Goal: Task Accomplishment & Management: Use online tool/utility

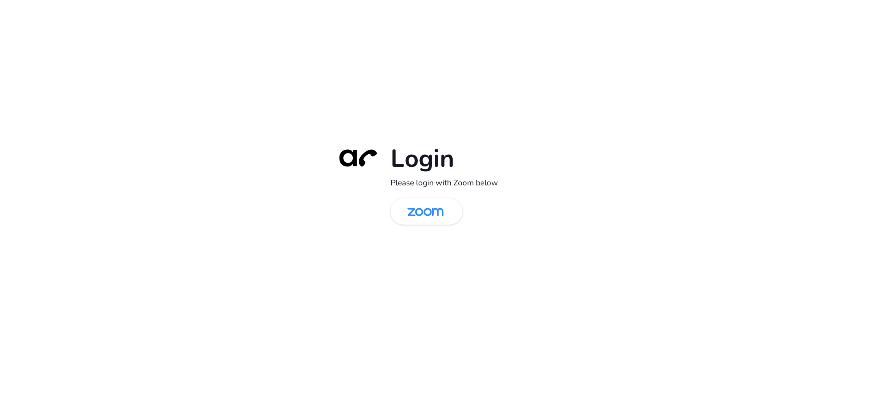
click at [421, 225] on div "Login Please login with Zoom below" at bounding box center [436, 197] width 212 height 109
click at [418, 215] on img at bounding box center [425, 212] width 52 height 25
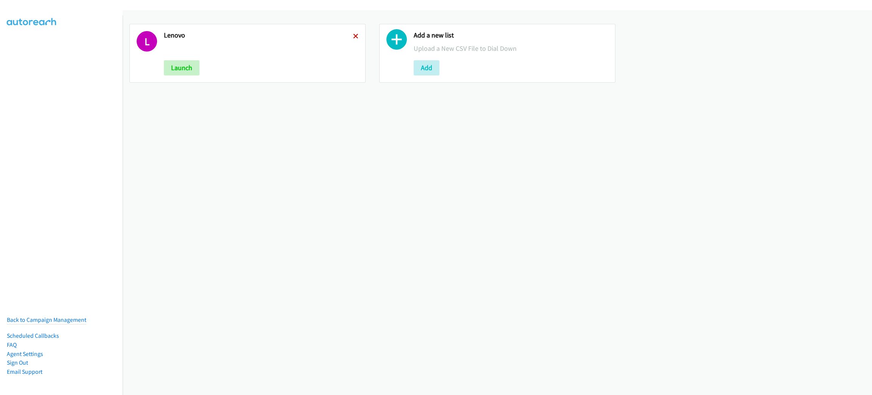
click at [353, 36] on icon at bounding box center [355, 36] width 5 height 5
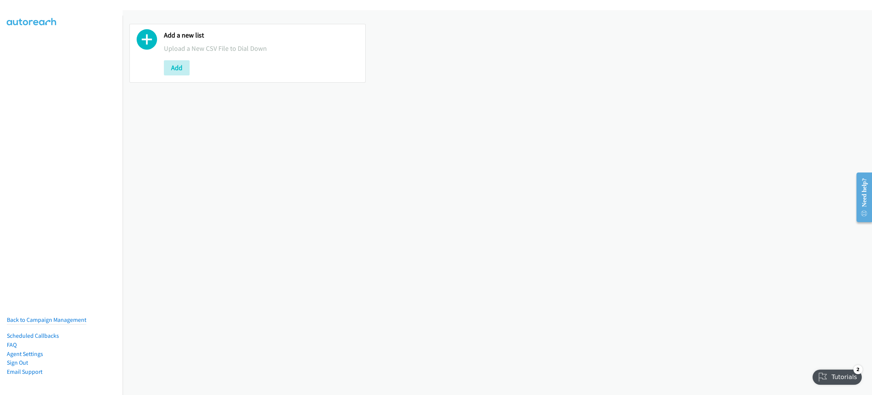
click at [144, 70] on div at bounding box center [147, 53] width 20 height 44
drag, startPoint x: 156, startPoint y: 77, endPoint x: 170, endPoint y: 85, distance: 15.6
click at [156, 78] on div "Add a new list Upload a New CSV File to Dial Down Add" at bounding box center [247, 53] width 236 height 59
click at [182, 69] on button "Add" at bounding box center [177, 67] width 26 height 15
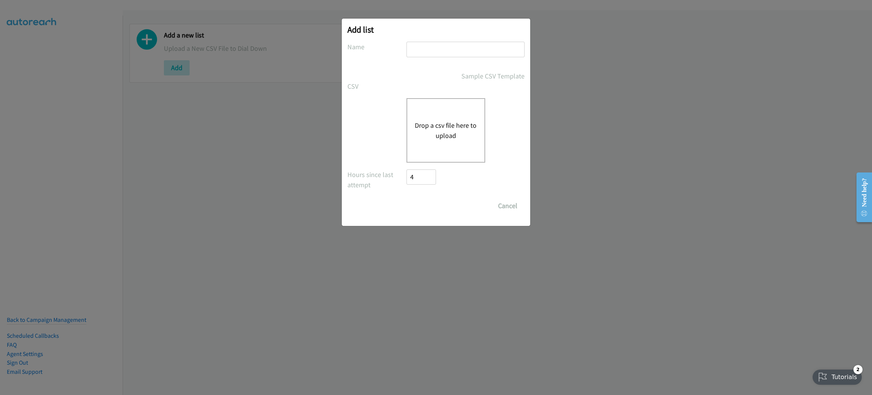
click at [445, 121] on button "Drop a csv file here to upload" at bounding box center [446, 130] width 62 height 20
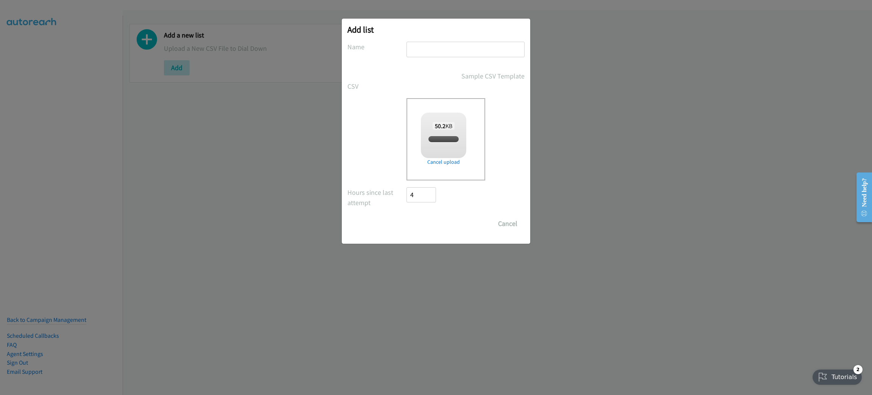
checkbox input "true"
click at [464, 50] on input "text" at bounding box center [466, 50] width 118 height 16
type input "LENOVO"
click at [437, 224] on input "Save List" at bounding box center [427, 223] width 40 height 15
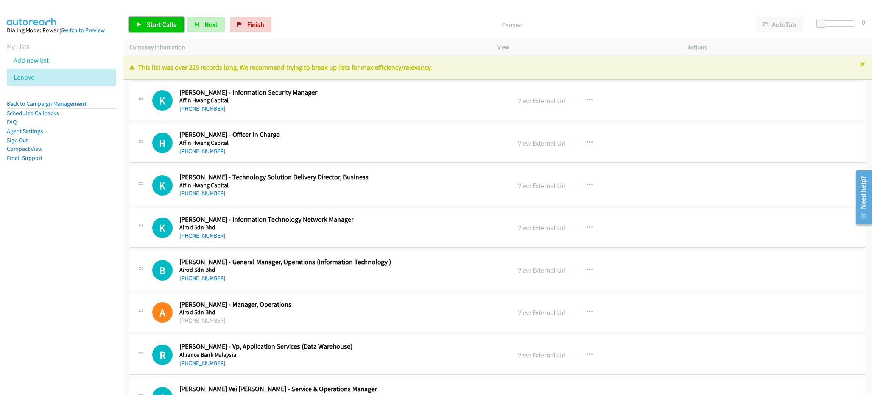
click at [167, 27] on span "Start Calls" at bounding box center [162, 24] width 30 height 9
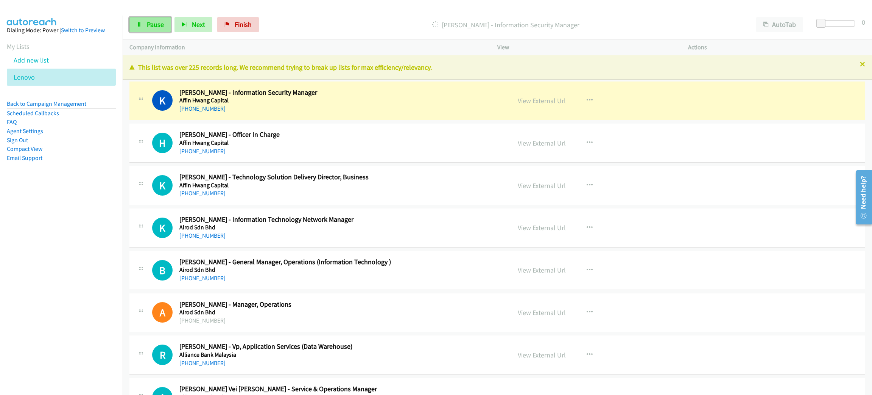
click at [155, 25] on span "Pause" at bounding box center [155, 24] width 17 height 9
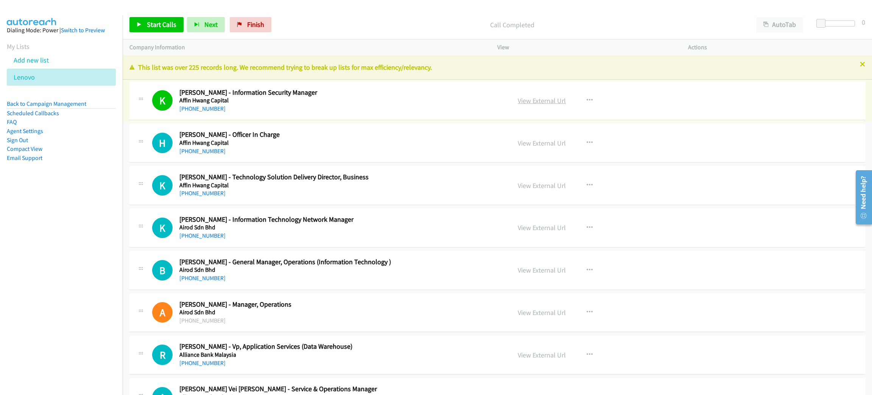
click at [532, 97] on link "View External Url" at bounding box center [542, 100] width 48 height 9
click at [165, 20] on span "Start Calls" at bounding box center [162, 24] width 30 height 9
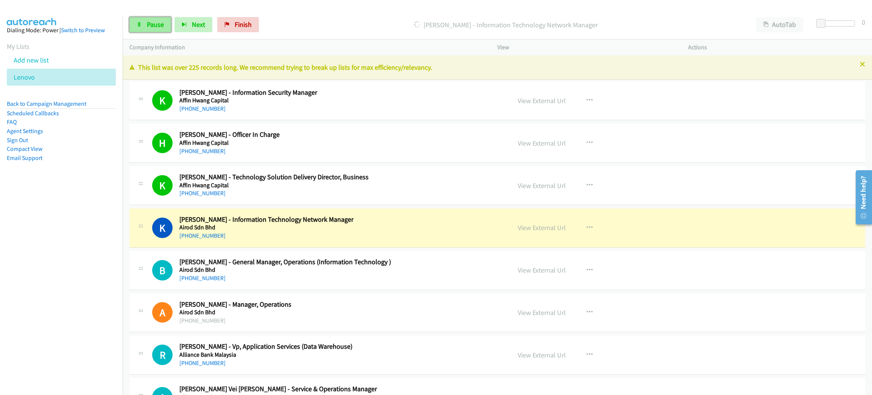
click at [140, 24] on icon at bounding box center [139, 24] width 5 height 5
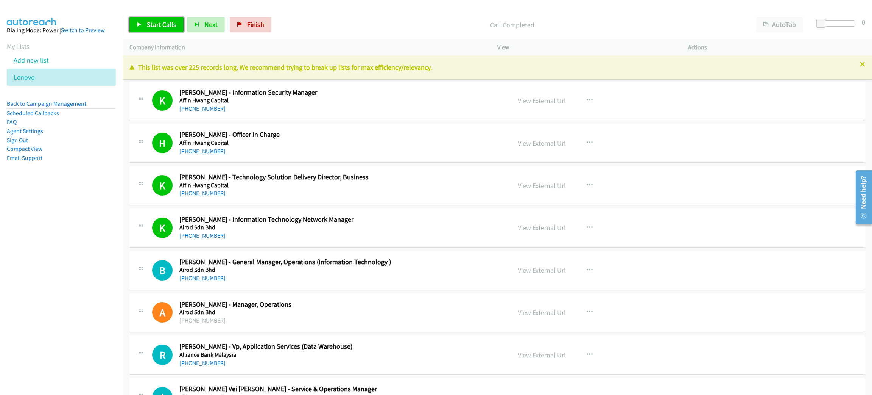
click at [173, 27] on span "Start Calls" at bounding box center [162, 24] width 30 height 9
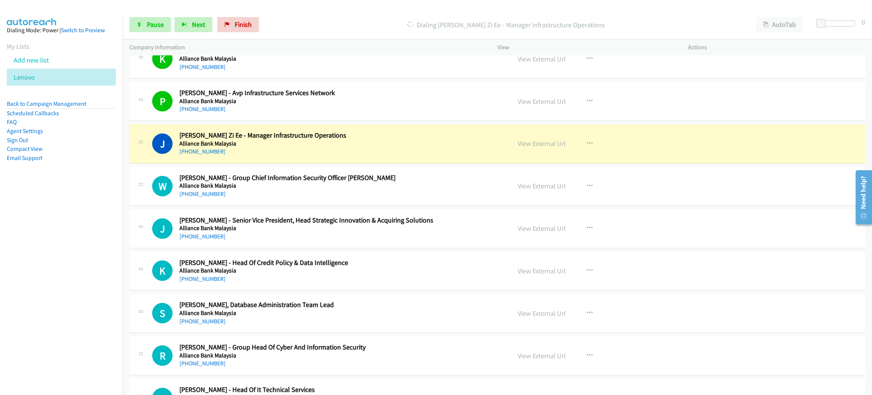
scroll to position [511, 0]
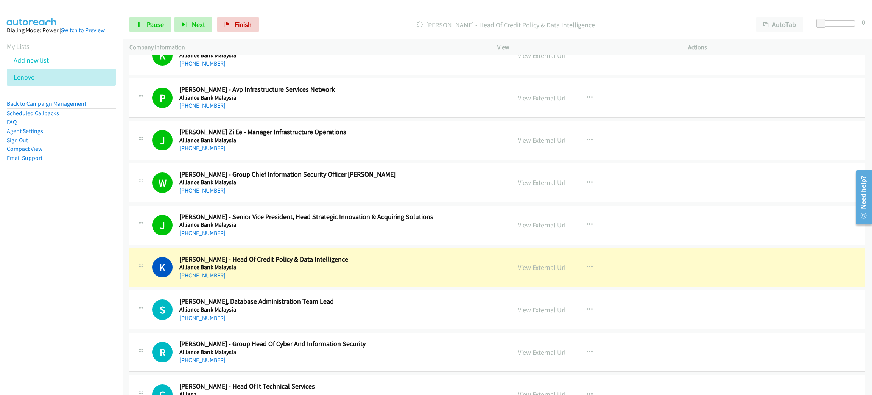
click at [378, 266] on h5 "Alliance Bank Malaysia" at bounding box center [339, 267] width 321 height 8
click at [528, 268] on link "View External Url" at bounding box center [542, 267] width 48 height 9
click at [152, 25] on span "Pause" at bounding box center [155, 24] width 17 height 9
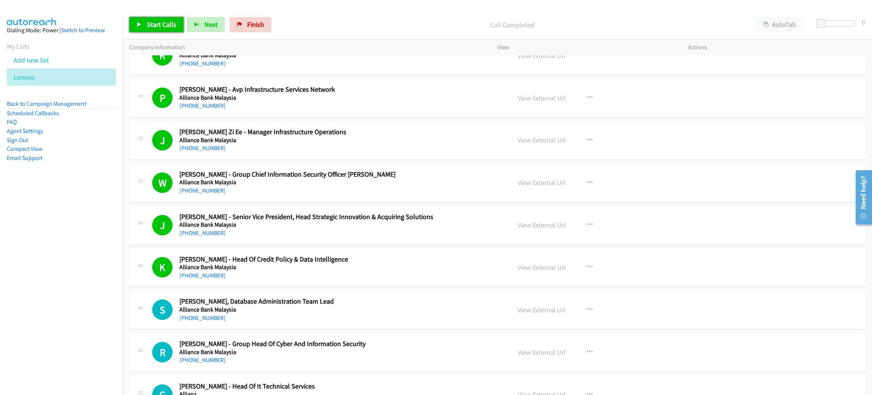
click at [158, 27] on span "Start Calls" at bounding box center [162, 24] width 30 height 9
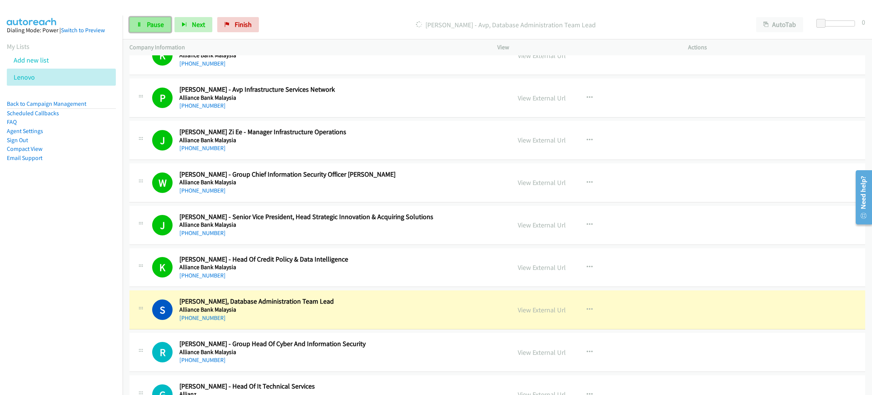
click at [156, 26] on span "Pause" at bounding box center [155, 24] width 17 height 9
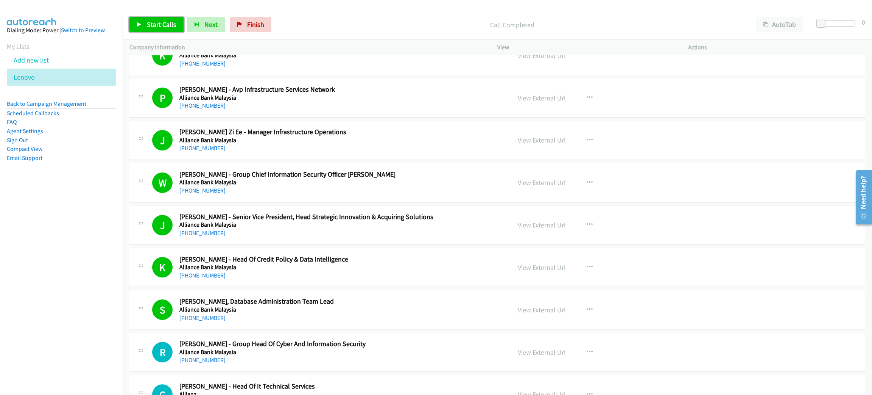
click at [163, 24] on span "Start Calls" at bounding box center [162, 24] width 30 height 9
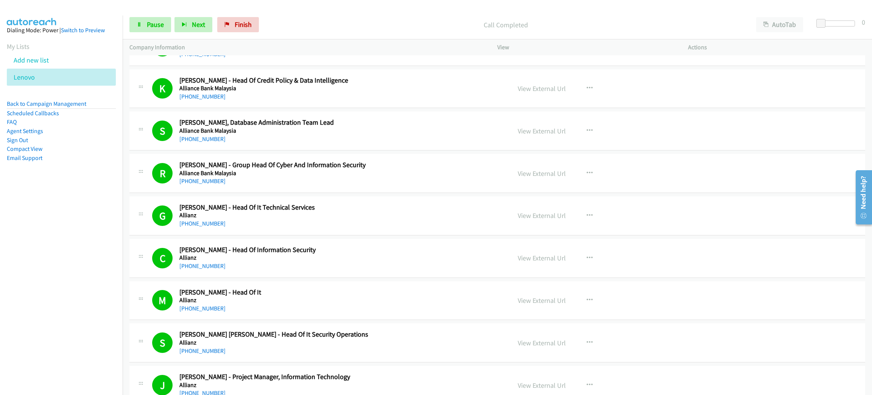
scroll to position [795, 0]
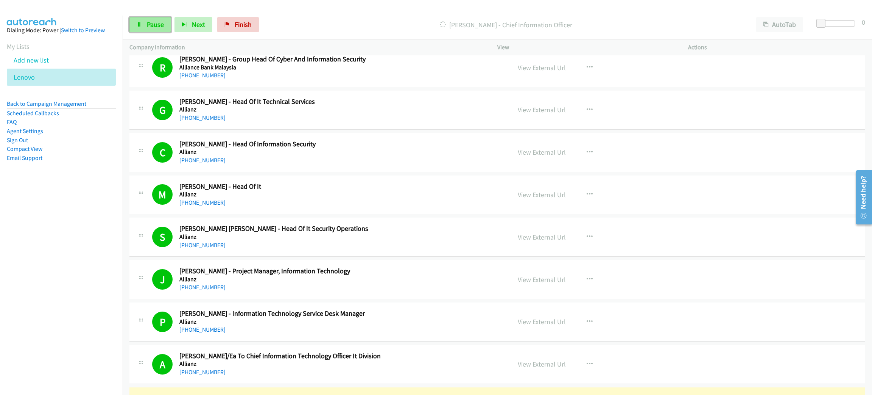
click at [156, 22] on span "Pause" at bounding box center [155, 24] width 17 height 9
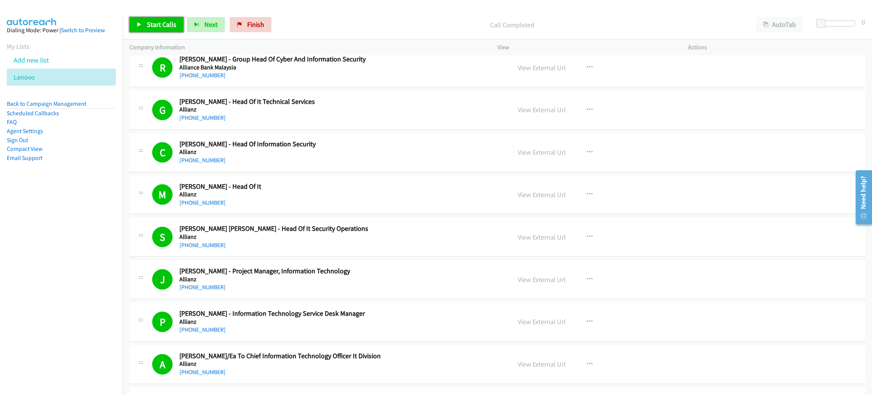
click at [164, 25] on span "Start Calls" at bounding box center [162, 24] width 30 height 9
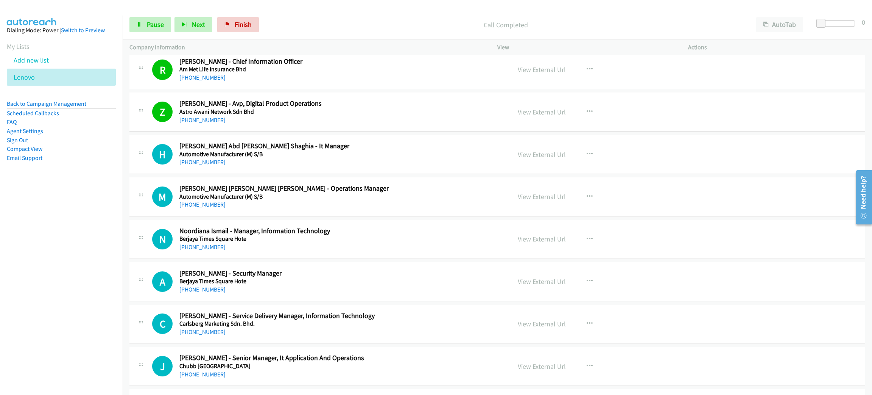
scroll to position [1135, 0]
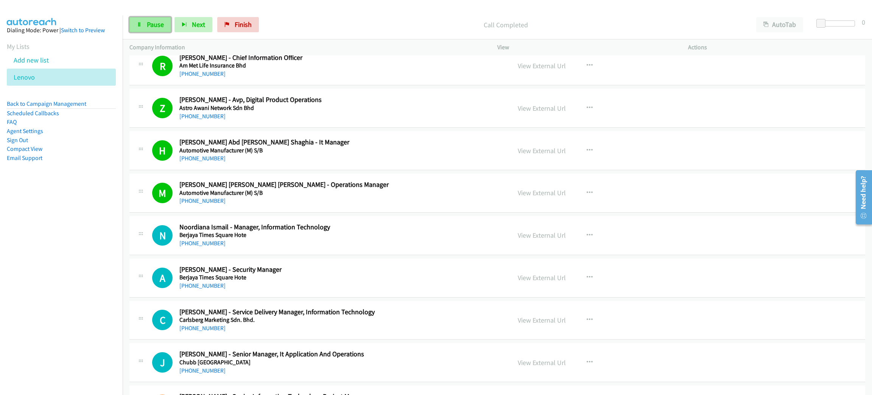
click at [151, 22] on span "Pause" at bounding box center [155, 24] width 17 height 9
click at [151, 22] on span "Start Calls" at bounding box center [162, 24] width 30 height 9
click at [161, 22] on span "Pause" at bounding box center [155, 24] width 17 height 9
click at [161, 22] on span "Start Calls" at bounding box center [162, 24] width 30 height 9
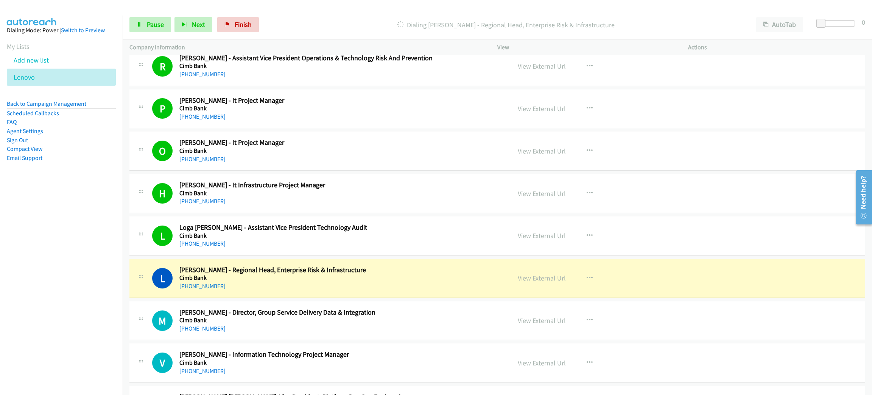
scroll to position [1704, 0]
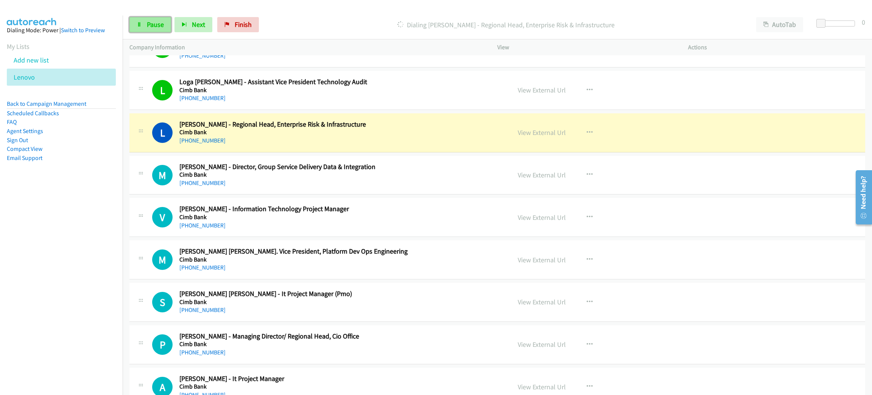
click at [150, 28] on span "Pause" at bounding box center [155, 24] width 17 height 9
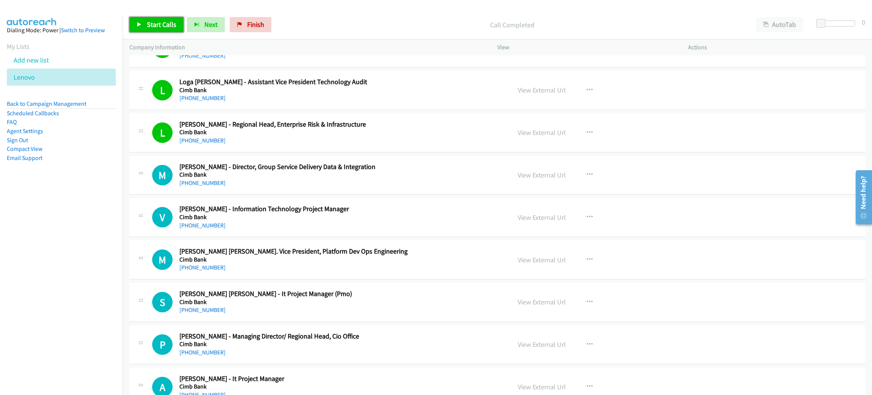
click at [165, 25] on span "Start Calls" at bounding box center [162, 24] width 30 height 9
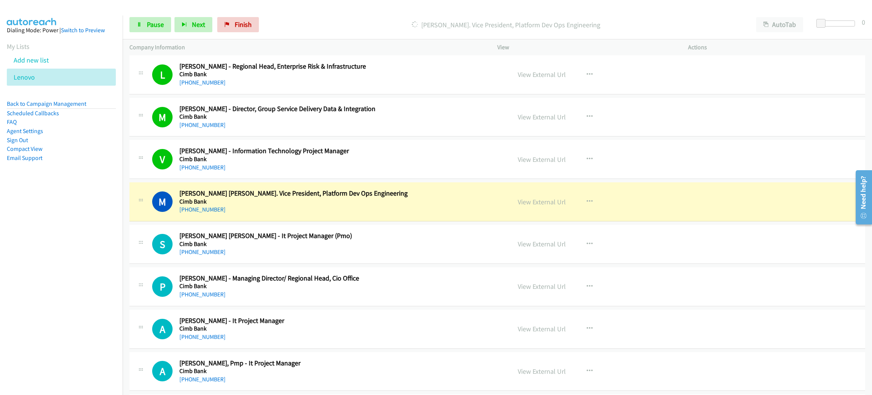
scroll to position [1817, 0]
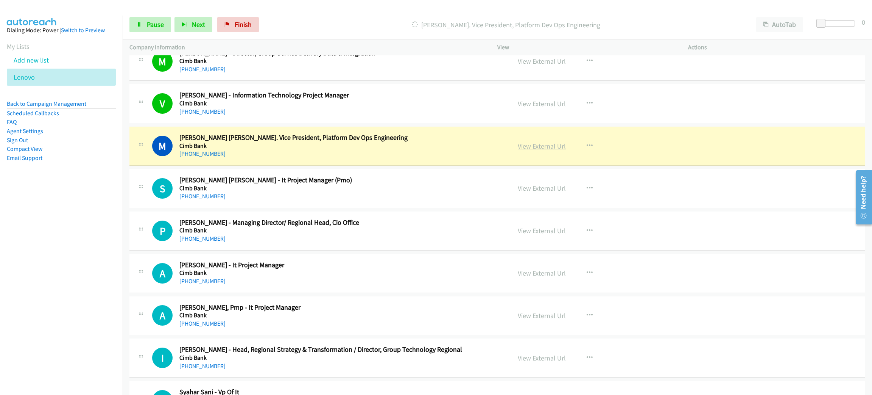
click at [526, 148] on link "View External Url" at bounding box center [542, 146] width 48 height 9
click at [150, 22] on span "Pause" at bounding box center [155, 24] width 17 height 9
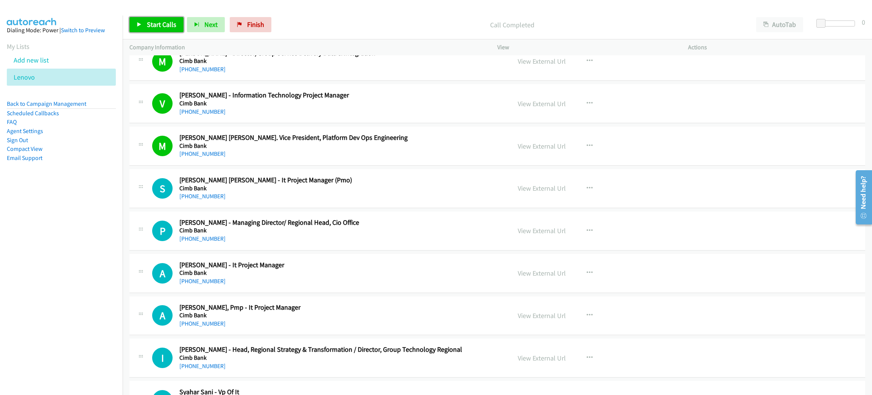
click at [158, 22] on span "Start Calls" at bounding box center [162, 24] width 30 height 9
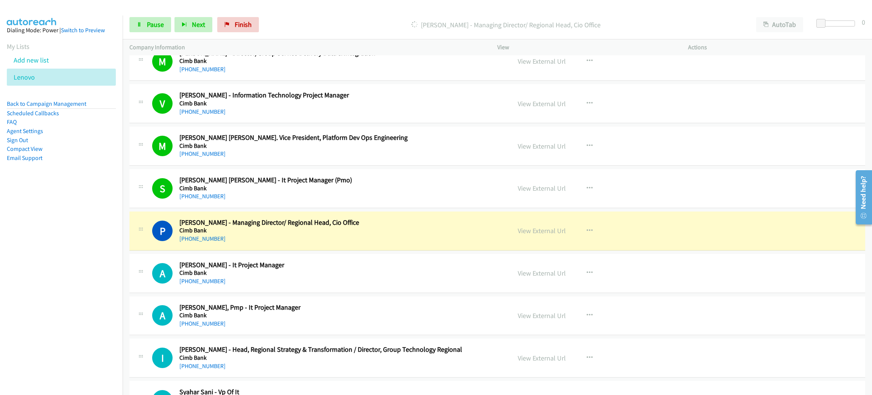
drag, startPoint x: 357, startPoint y: 226, endPoint x: 364, endPoint y: 225, distance: 6.9
click at [539, 234] on link "View External Url" at bounding box center [542, 230] width 48 height 9
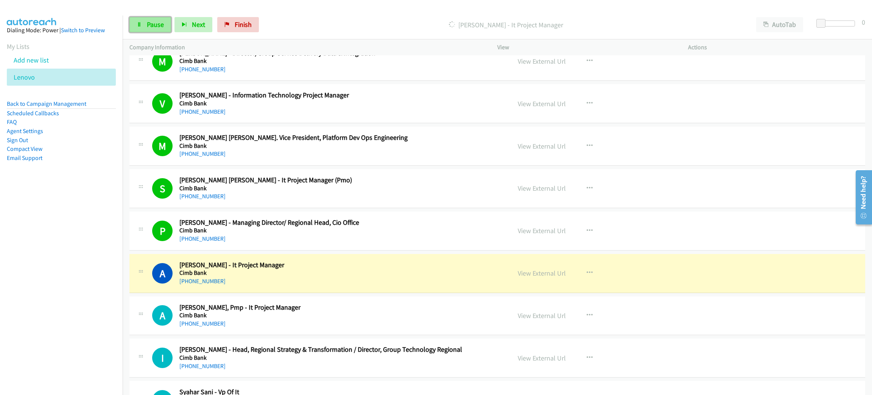
click at [151, 18] on link "Pause" at bounding box center [150, 24] width 42 height 15
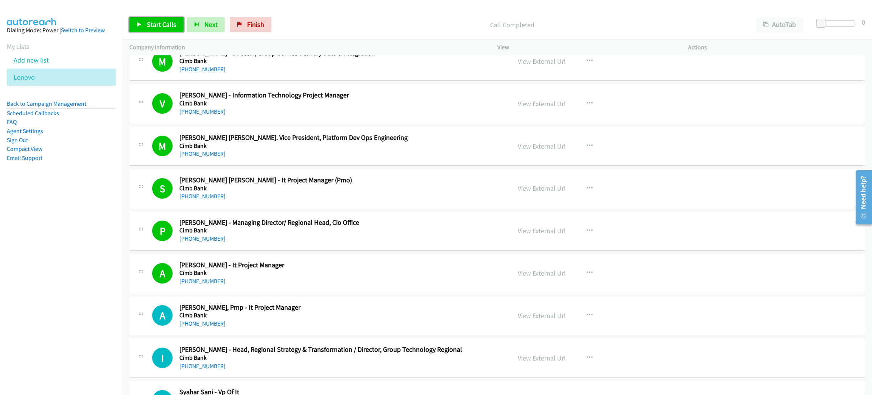
click at [175, 20] on link "Start Calls" at bounding box center [156, 24] width 54 height 15
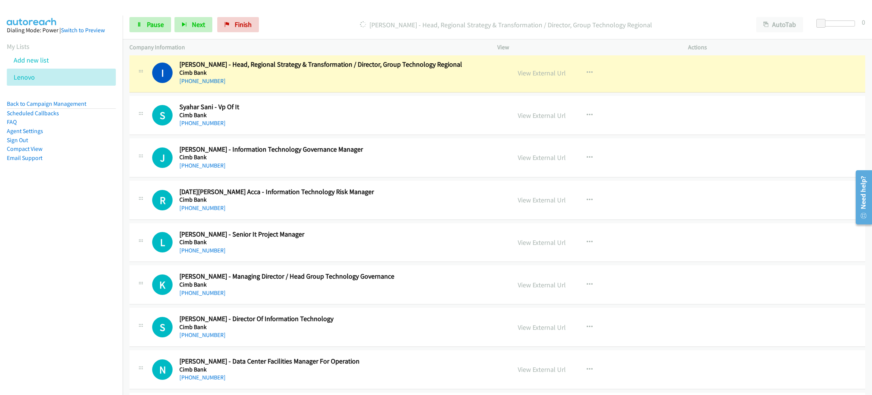
scroll to position [2101, 0]
click at [151, 14] on div "Start Calls Pause Next Finish [PERSON_NAME] - Head, Regional Strategy & Transfo…" at bounding box center [498, 24] width 750 height 29
click at [151, 18] on link "Pause" at bounding box center [150, 24] width 42 height 15
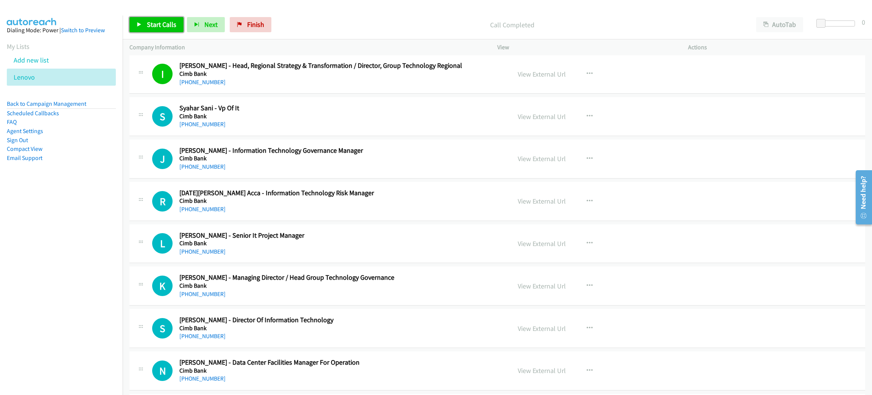
click at [170, 20] on span "Start Calls" at bounding box center [162, 24] width 30 height 9
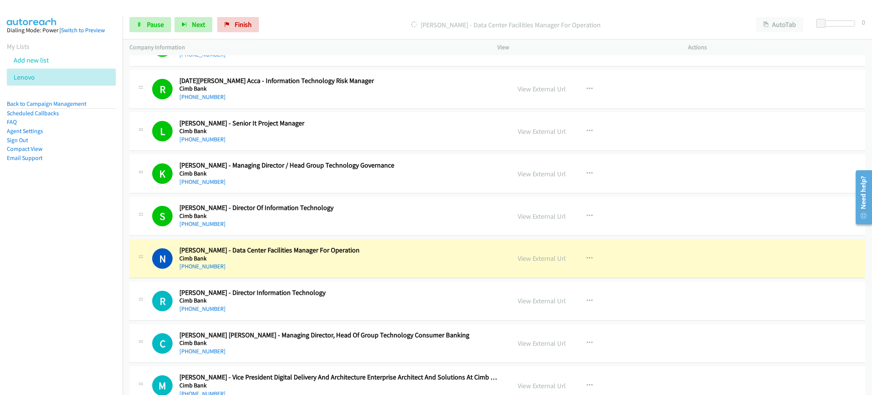
scroll to position [2215, 0]
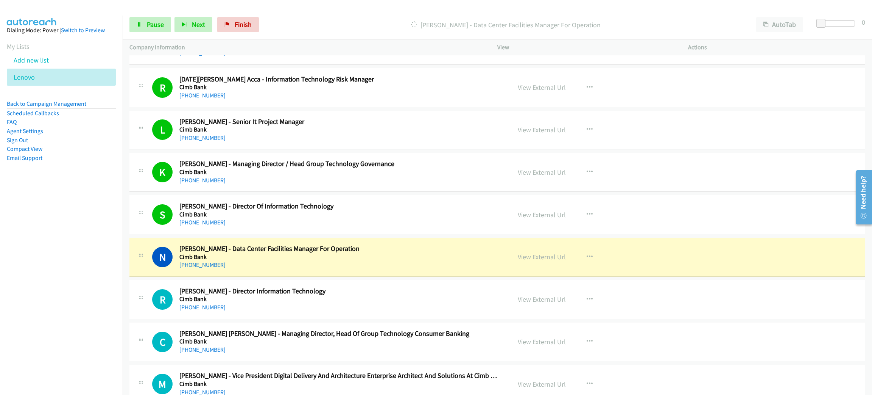
click at [354, 253] on h2 "[PERSON_NAME] - Data Center Facilities Manager For Operation" at bounding box center [339, 248] width 321 height 9
click at [536, 261] on link "View External Url" at bounding box center [542, 256] width 48 height 9
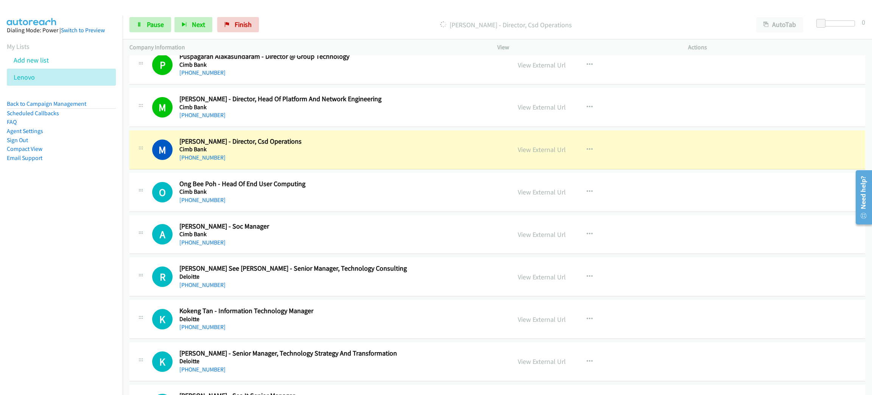
scroll to position [2612, 0]
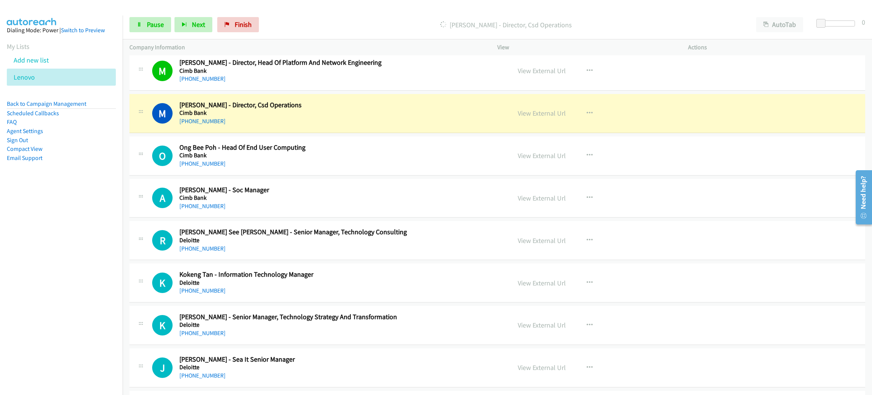
drag, startPoint x: 333, startPoint y: 118, endPoint x: 345, endPoint y: 115, distance: 11.7
click at [144, 26] on link "Pause" at bounding box center [150, 24] width 42 height 15
click at [524, 114] on link "View External Url" at bounding box center [542, 113] width 48 height 9
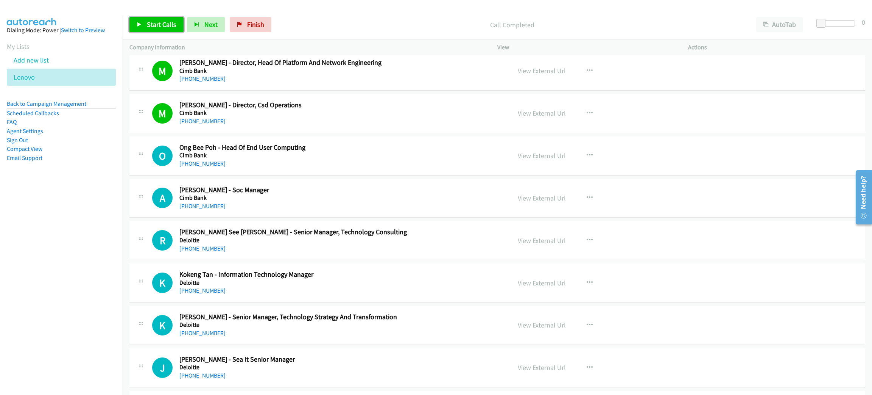
click at [139, 18] on link "Start Calls" at bounding box center [156, 24] width 54 height 15
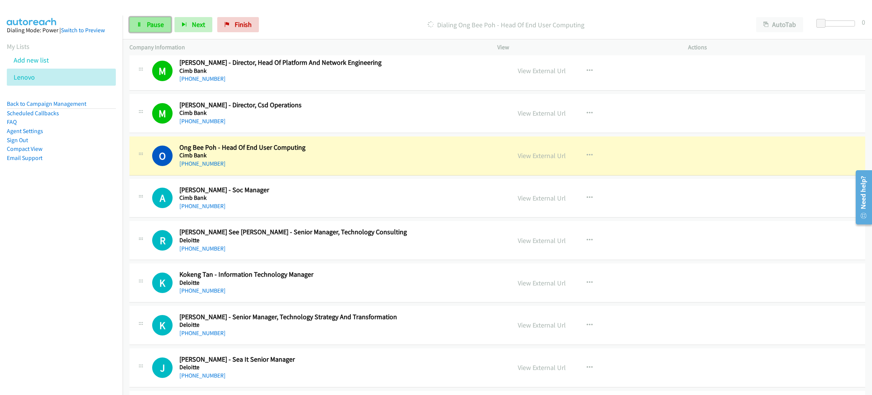
click at [140, 18] on link "Pause" at bounding box center [150, 24] width 42 height 15
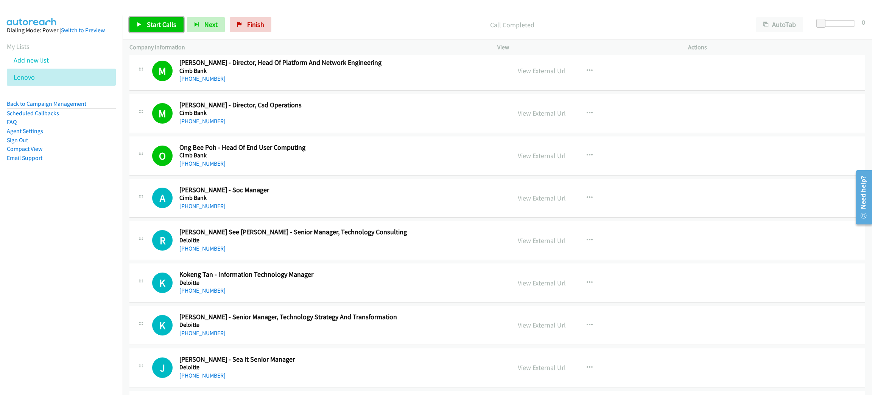
click at [159, 23] on span "Start Calls" at bounding box center [162, 24] width 30 height 9
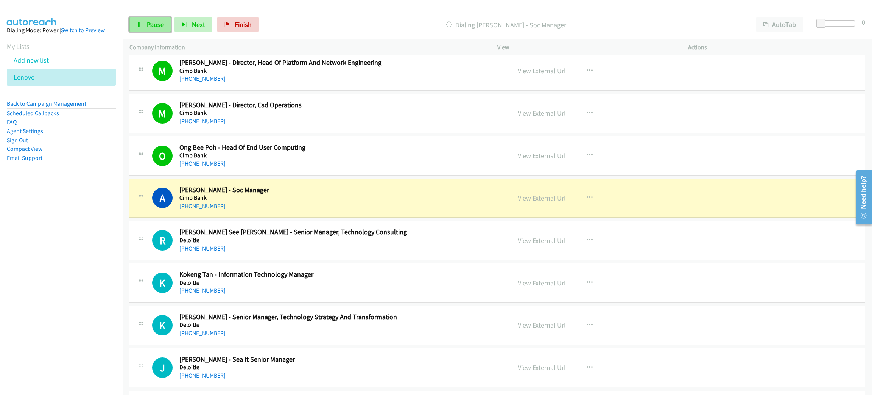
click at [133, 20] on link "Pause" at bounding box center [150, 24] width 42 height 15
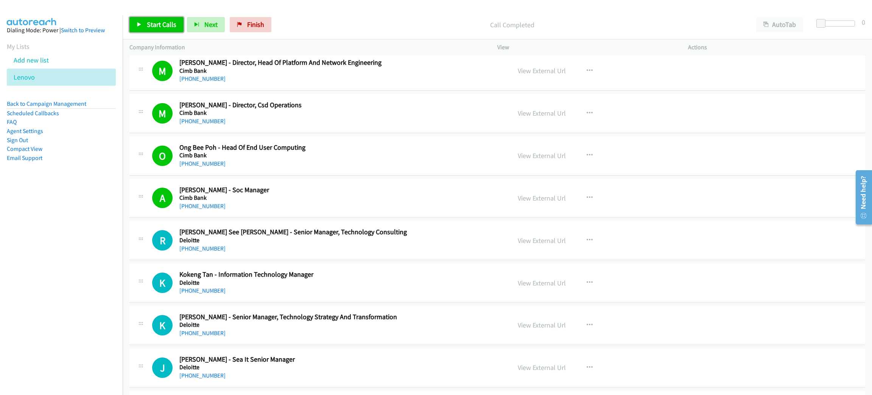
click at [154, 23] on span "Start Calls" at bounding box center [162, 24] width 30 height 9
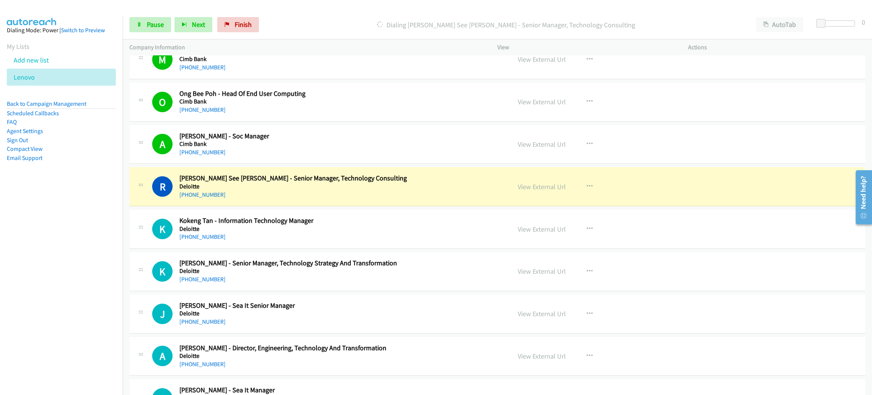
scroll to position [2669, 0]
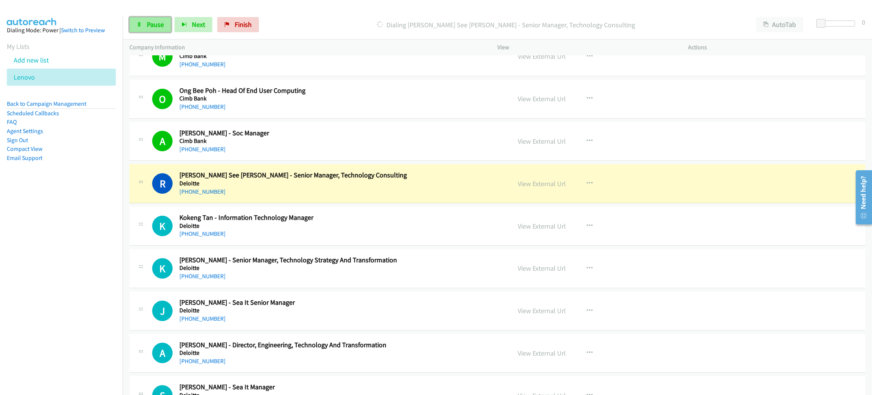
click at [140, 20] on link "Pause" at bounding box center [150, 24] width 42 height 15
click at [546, 187] on link "View External Url" at bounding box center [542, 183] width 48 height 9
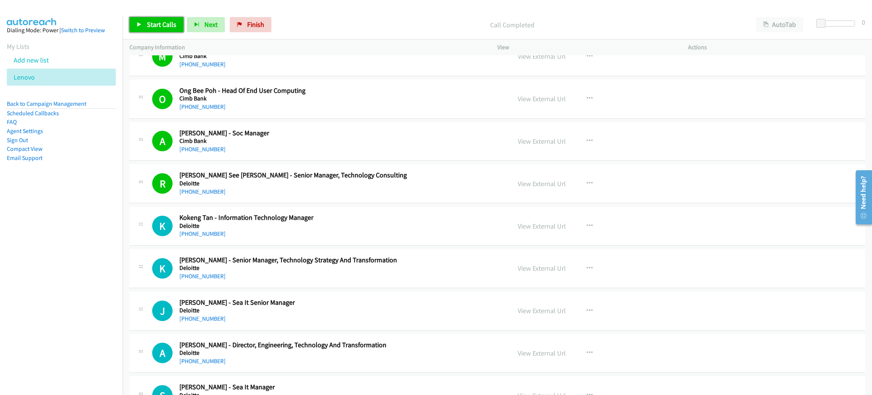
click at [145, 23] on link "Start Calls" at bounding box center [156, 24] width 54 height 15
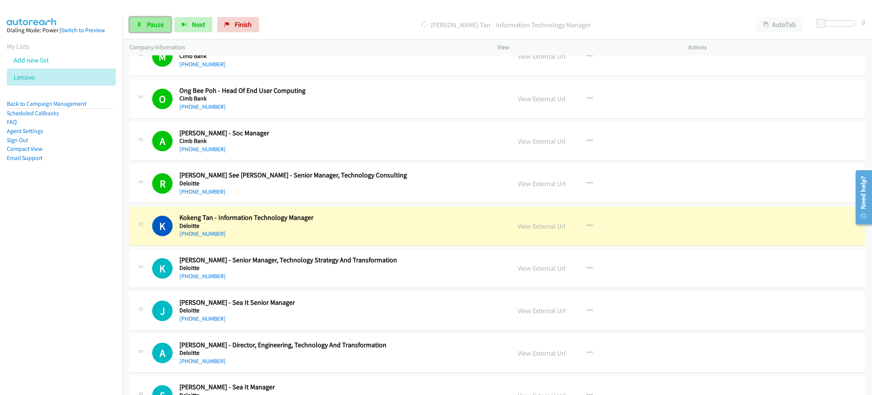
click at [159, 26] on span "Pause" at bounding box center [155, 24] width 17 height 9
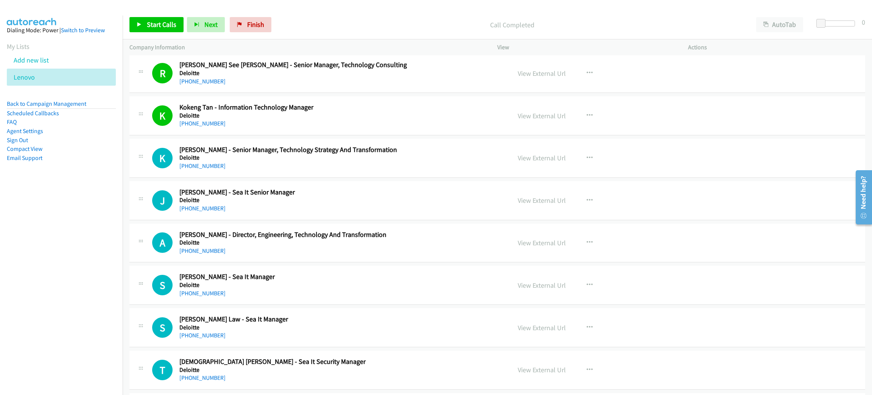
scroll to position [2782, 0]
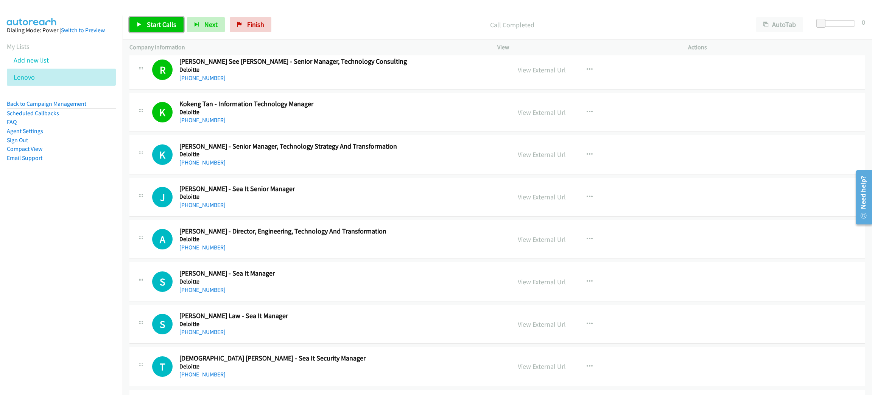
click at [159, 22] on span "Start Calls" at bounding box center [162, 24] width 30 height 9
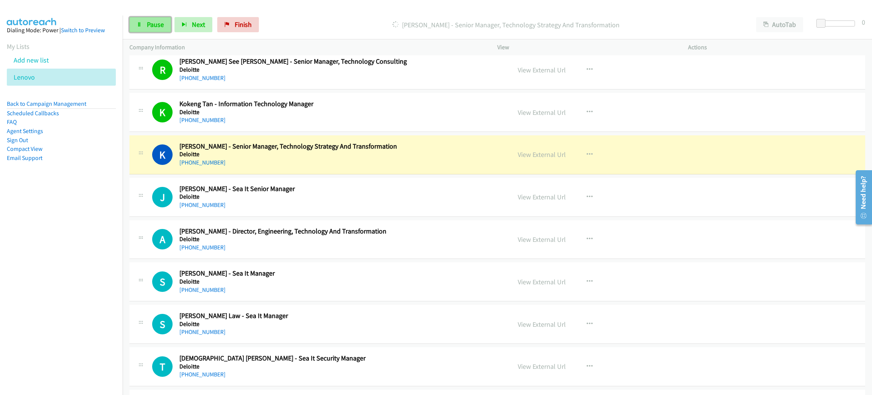
click at [149, 28] on span "Pause" at bounding box center [155, 24] width 17 height 9
click at [550, 159] on link "View External Url" at bounding box center [542, 154] width 48 height 9
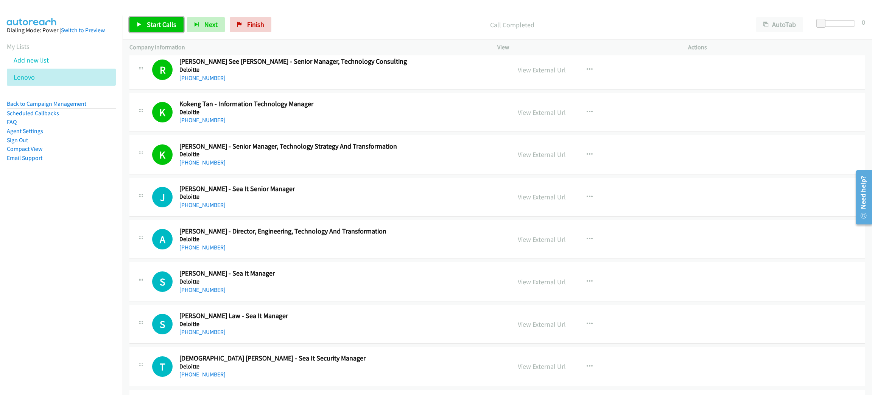
click at [140, 18] on link "Start Calls" at bounding box center [156, 24] width 54 height 15
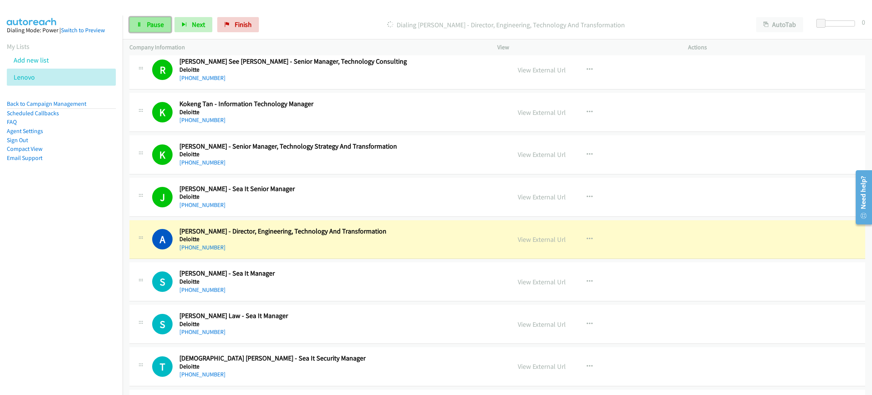
click at [141, 18] on link "Pause" at bounding box center [150, 24] width 42 height 15
click at [355, 234] on h2 "[PERSON_NAME] - Director, Engineering, Technology And Transformation" at bounding box center [339, 231] width 321 height 9
click at [537, 243] on link "View External Url" at bounding box center [542, 239] width 48 height 9
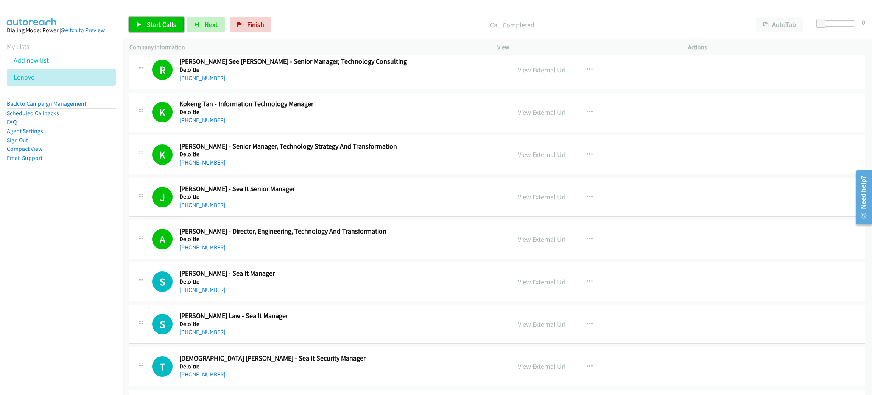
click at [147, 22] on span "Start Calls" at bounding box center [162, 24] width 30 height 9
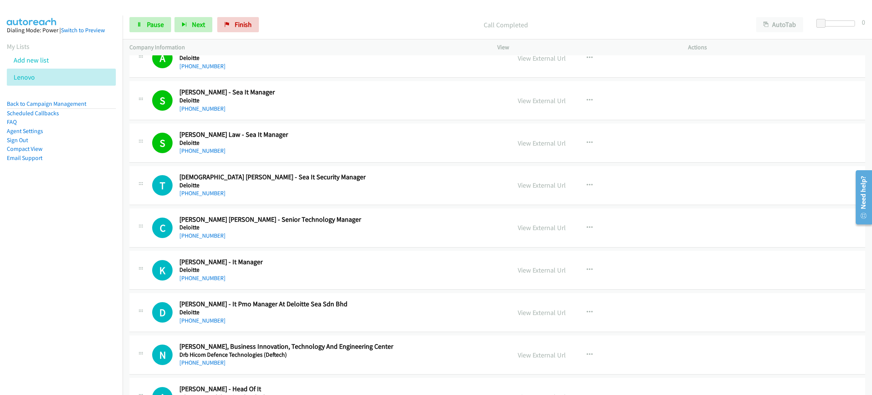
scroll to position [3010, 0]
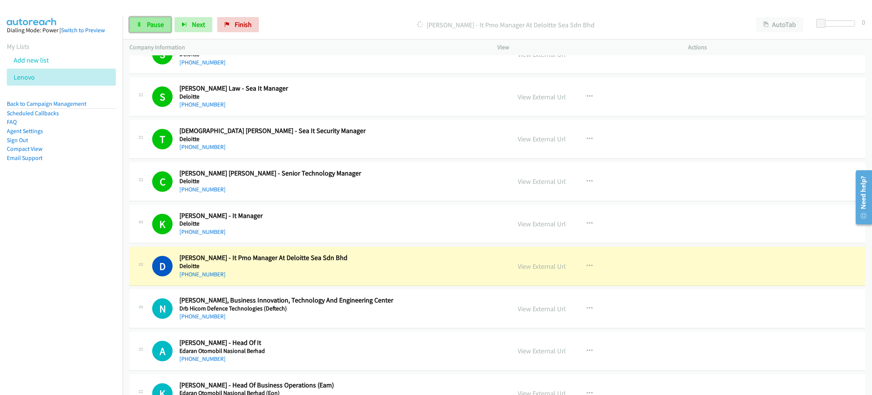
click at [154, 27] on span "Pause" at bounding box center [155, 24] width 17 height 9
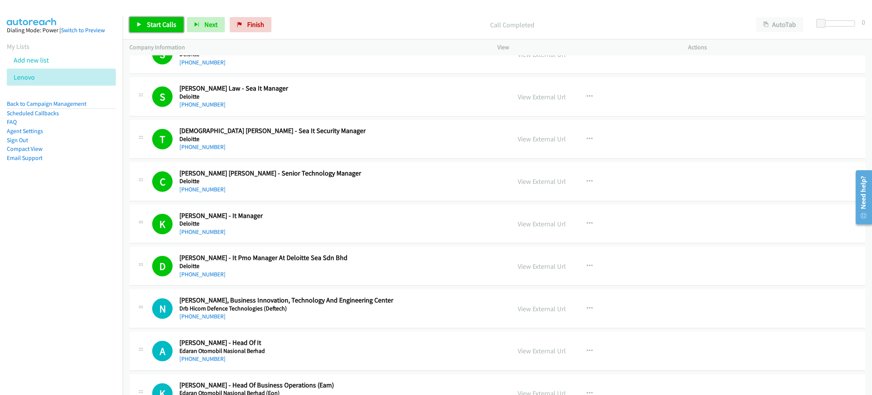
click at [161, 23] on span "Start Calls" at bounding box center [162, 24] width 30 height 9
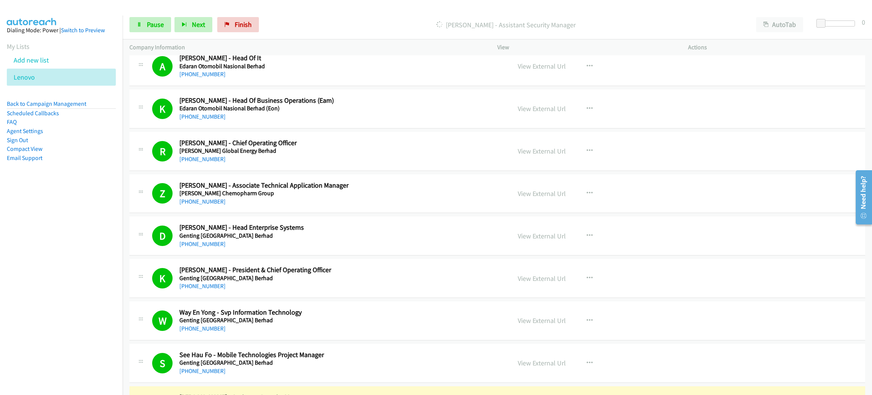
scroll to position [3578, 0]
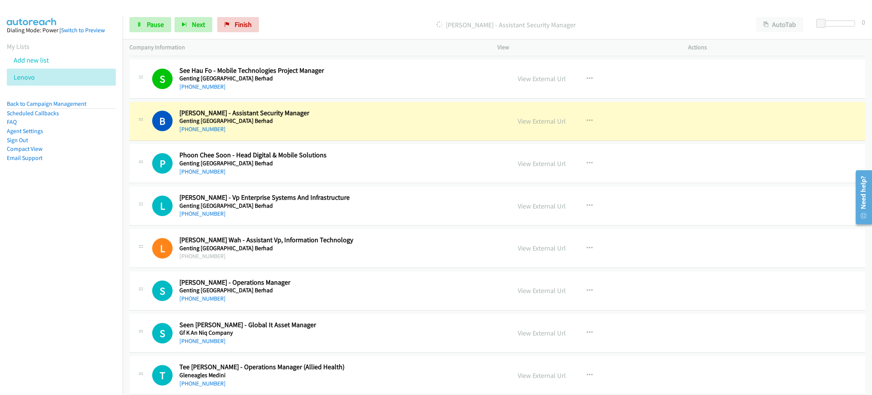
click at [325, 125] on h5 "Genting [GEOGRAPHIC_DATA] Berhad" at bounding box center [339, 121] width 321 height 8
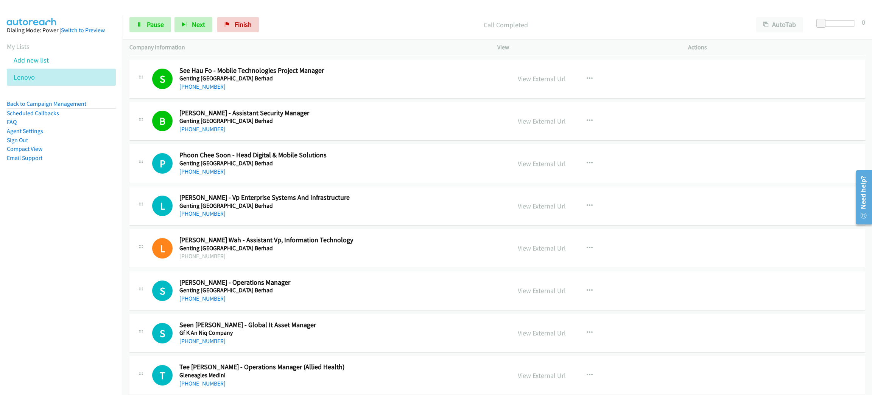
click at [321, 173] on div "[PHONE_NUMBER]" at bounding box center [339, 171] width 321 height 9
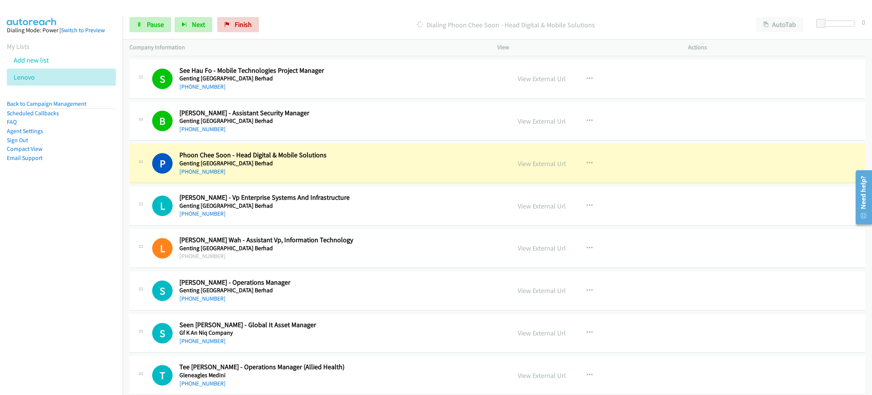
drag, startPoint x: 321, startPoint y: 171, endPoint x: 312, endPoint y: 175, distance: 10.5
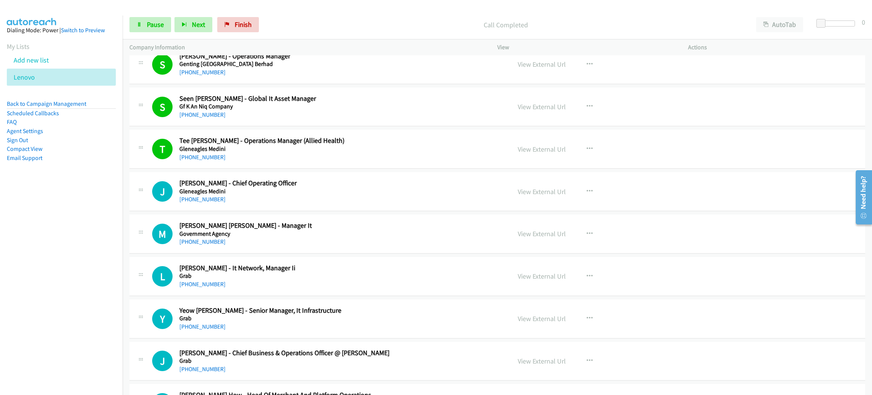
scroll to position [3862, 0]
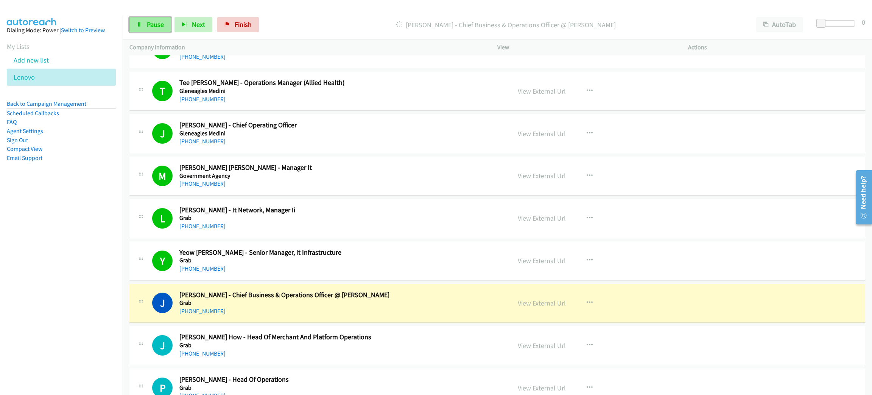
click at [169, 22] on link "Pause" at bounding box center [150, 24] width 42 height 15
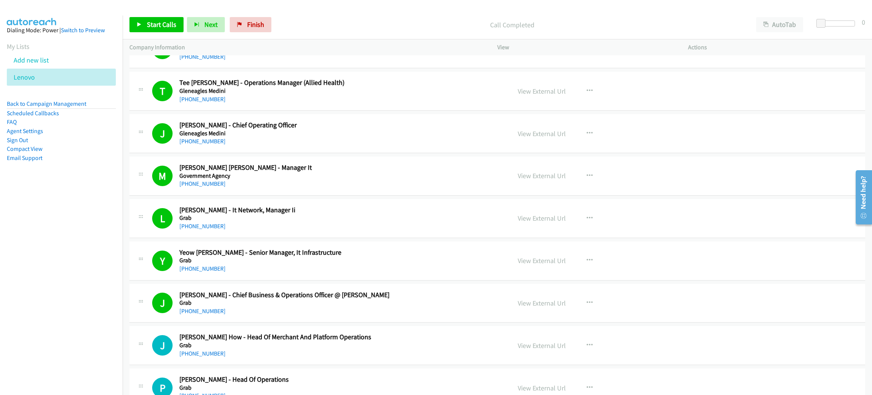
click at [292, 315] on div "[PHONE_NUMBER]" at bounding box center [339, 310] width 321 height 9
click at [551, 307] on link "View External Url" at bounding box center [542, 302] width 48 height 9
click at [152, 24] on span "Start Calls" at bounding box center [162, 24] width 30 height 9
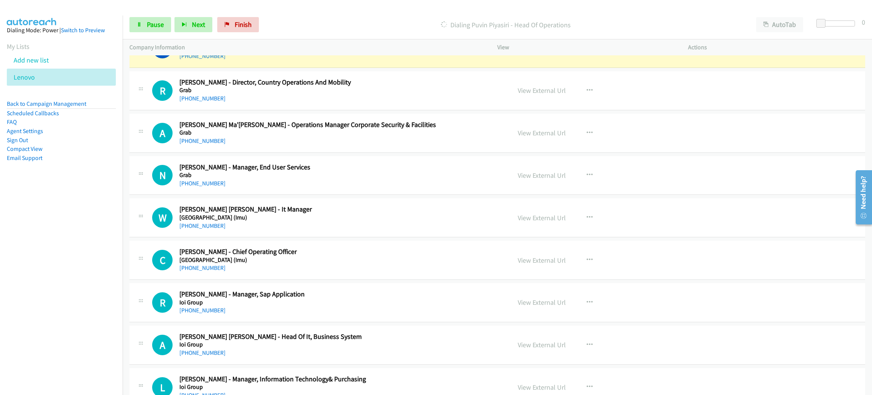
scroll to position [4202, 0]
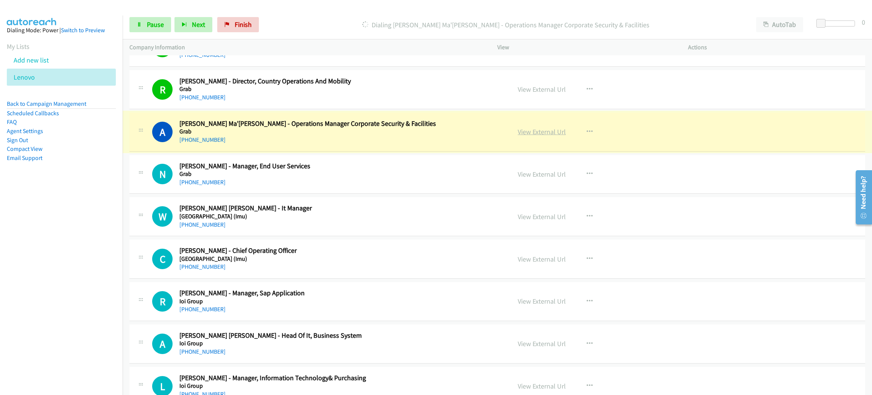
click at [540, 136] on link "View External Url" at bounding box center [542, 131] width 48 height 9
click at [144, 31] on link "Pause" at bounding box center [150, 24] width 42 height 15
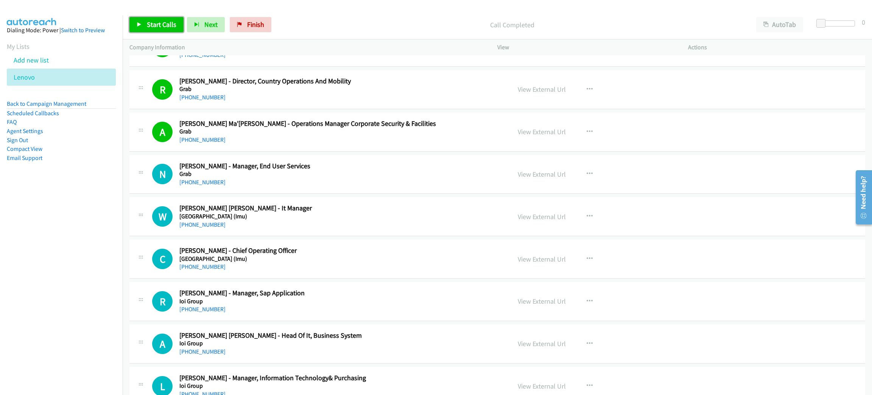
click at [171, 20] on span "Start Calls" at bounding box center [162, 24] width 30 height 9
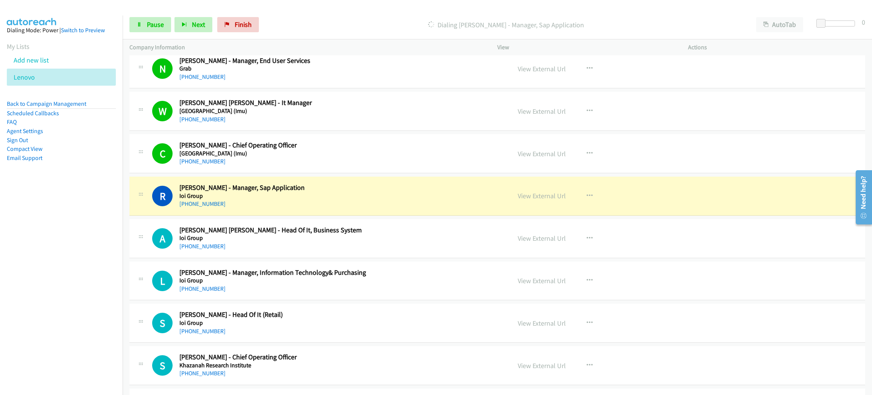
scroll to position [4316, 0]
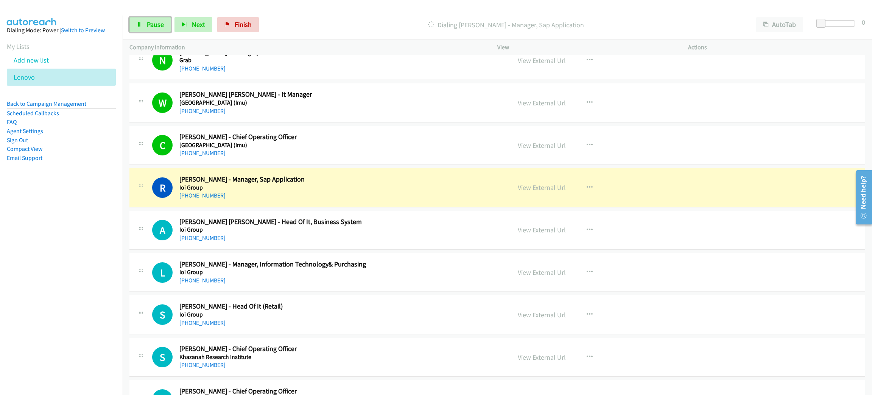
click at [151, 17] on div "Start Calls Pause Next Finish" at bounding box center [195, 24] width 133 height 15
click at [150, 20] on span "Pause" at bounding box center [155, 24] width 17 height 9
click at [539, 192] on link "View External Url" at bounding box center [542, 187] width 48 height 9
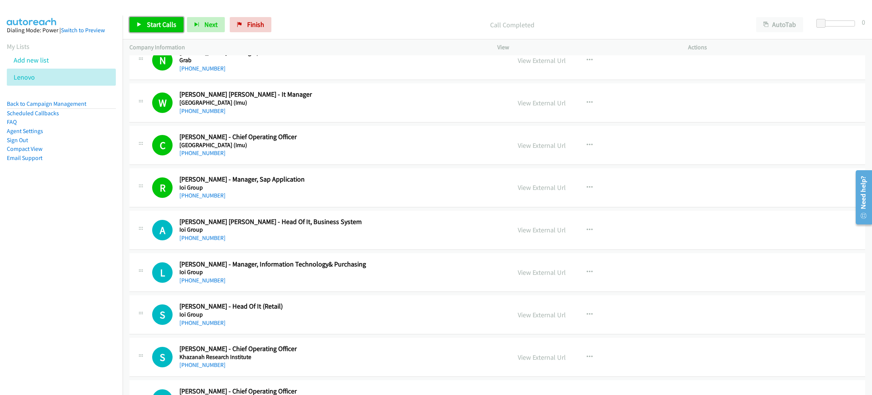
click at [169, 27] on span "Start Calls" at bounding box center [162, 24] width 30 height 9
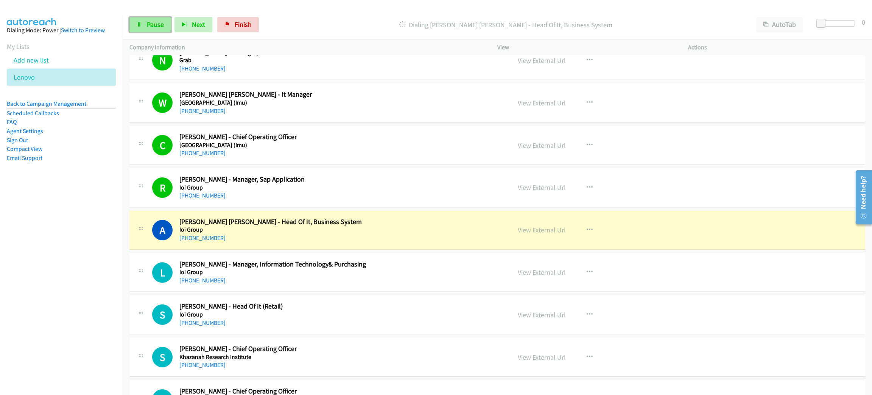
click at [153, 23] on span "Pause" at bounding box center [155, 24] width 17 height 9
click at [518, 234] on link "View External Url" at bounding box center [542, 229] width 48 height 9
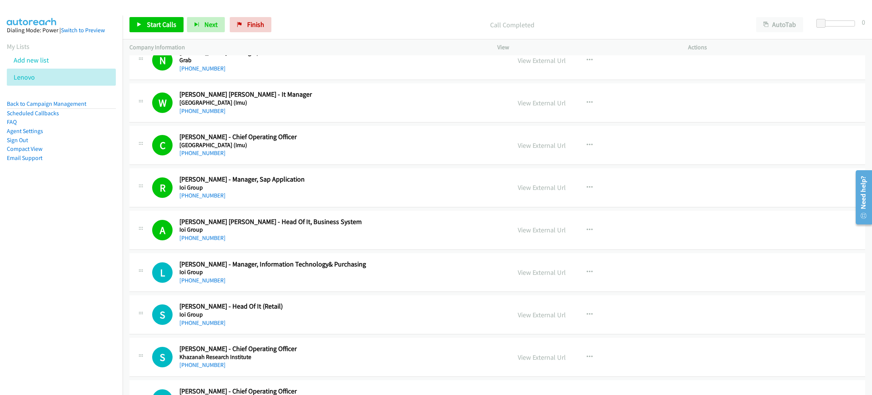
click at [174, 33] on div "Start Calls Pause Next Finish Call Completed AutoTab AutoTab 0" at bounding box center [498, 24] width 750 height 29
click at [172, 27] on span "Start Calls" at bounding box center [162, 24] width 30 height 9
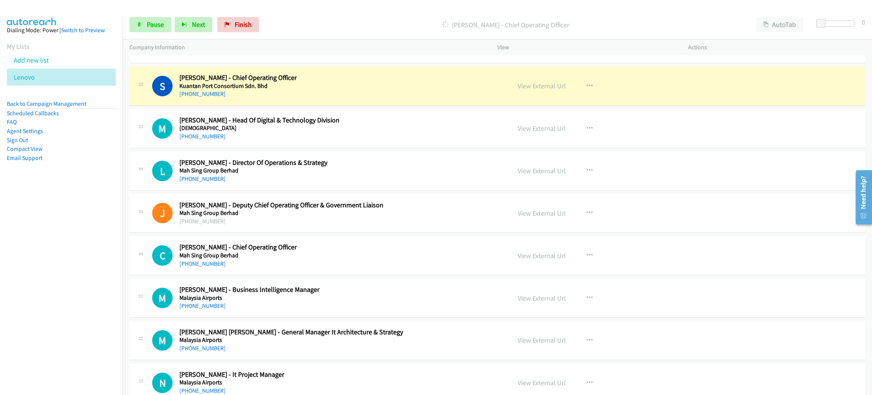
scroll to position [4657, 0]
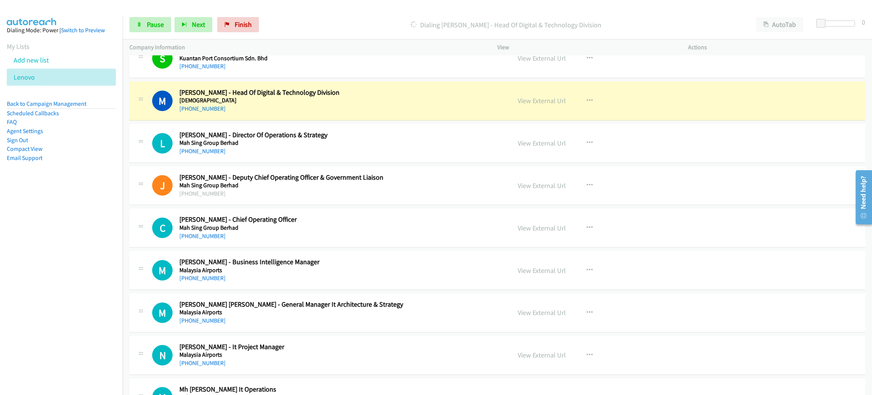
click at [374, 96] on h2 "[PERSON_NAME] - Head Of Digital & Technology Division" at bounding box center [339, 92] width 321 height 9
click at [537, 105] on link "View External Url" at bounding box center [542, 100] width 48 height 9
click at [142, 24] on link "Pause" at bounding box center [150, 24] width 42 height 15
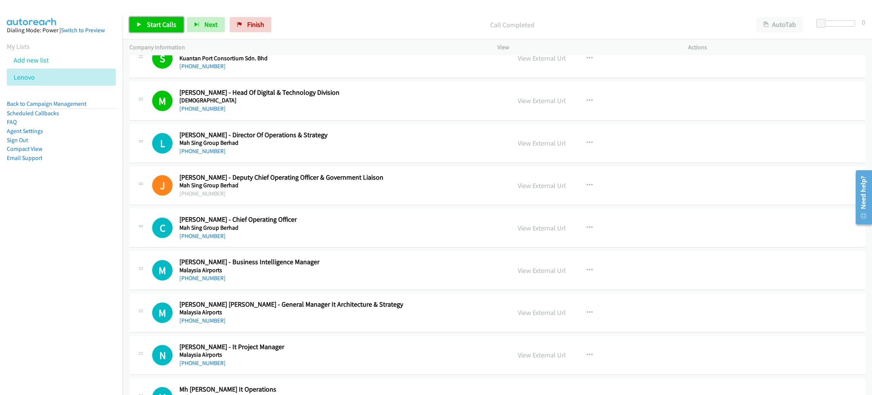
click at [165, 22] on span "Start Calls" at bounding box center [162, 24] width 30 height 9
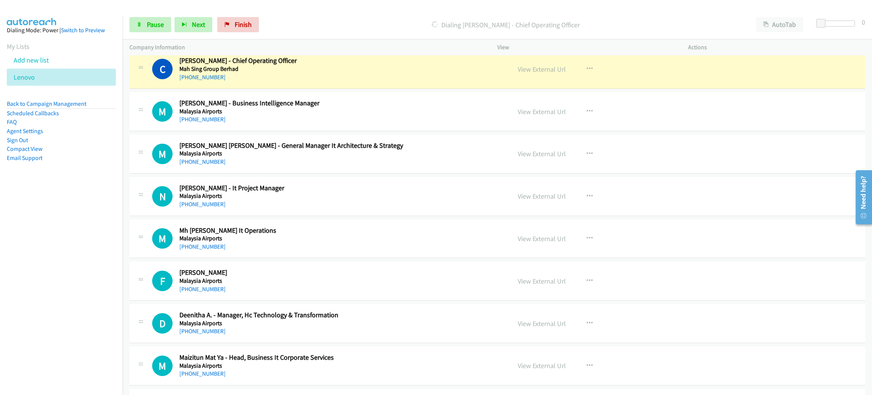
scroll to position [4827, 0]
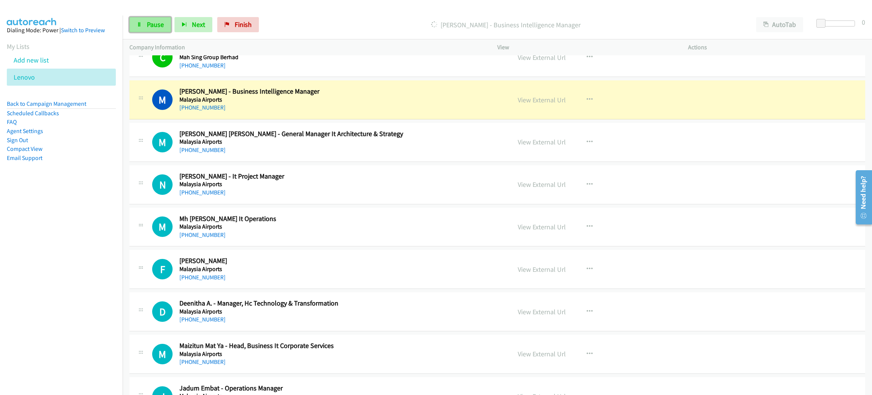
click at [164, 26] on link "Pause" at bounding box center [150, 24] width 42 height 15
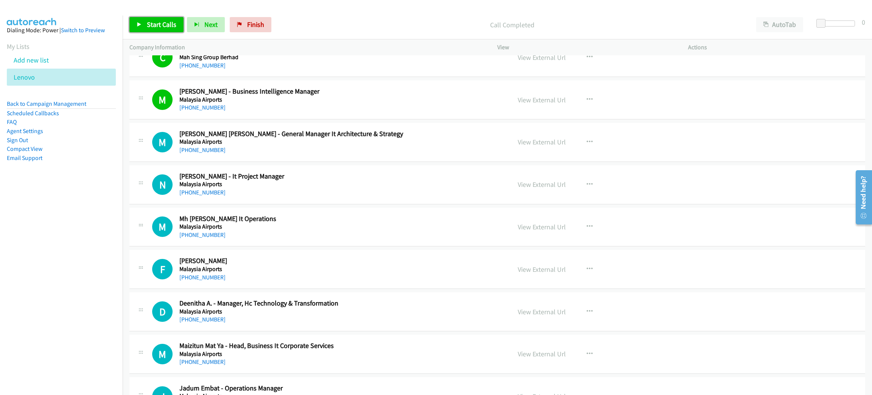
click at [178, 24] on link "Start Calls" at bounding box center [156, 24] width 54 height 15
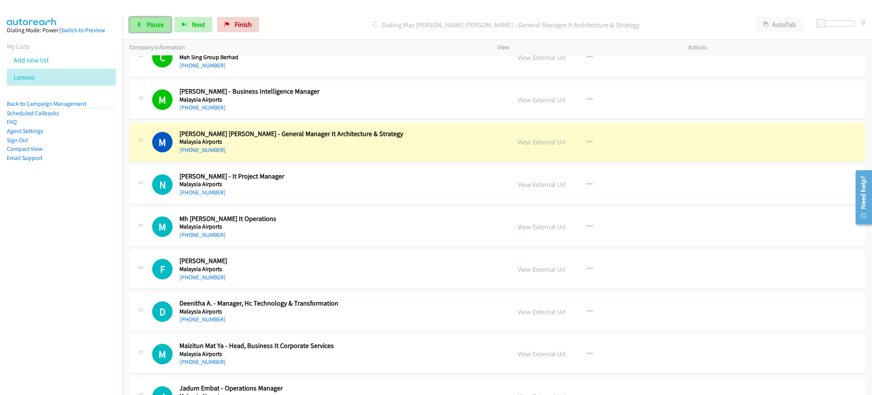
click at [160, 23] on span "Pause" at bounding box center [155, 24] width 17 height 9
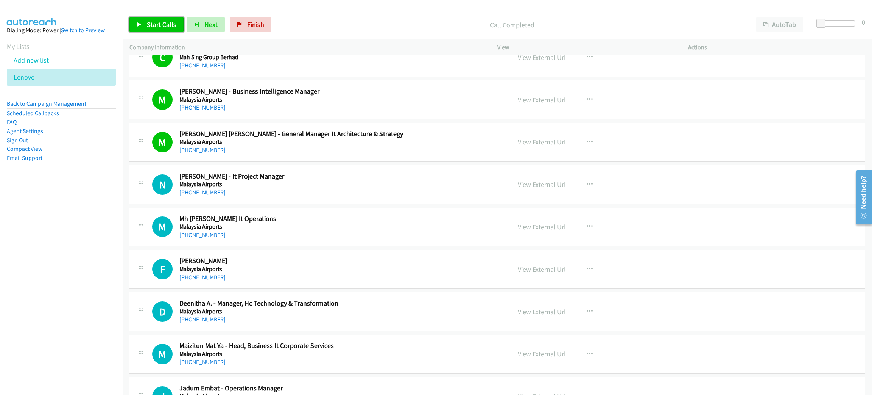
click at [160, 22] on span "Start Calls" at bounding box center [162, 24] width 30 height 9
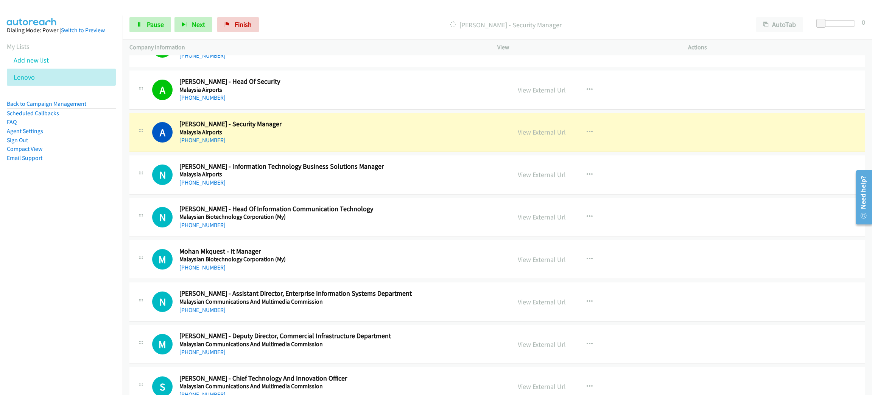
scroll to position [5281, 0]
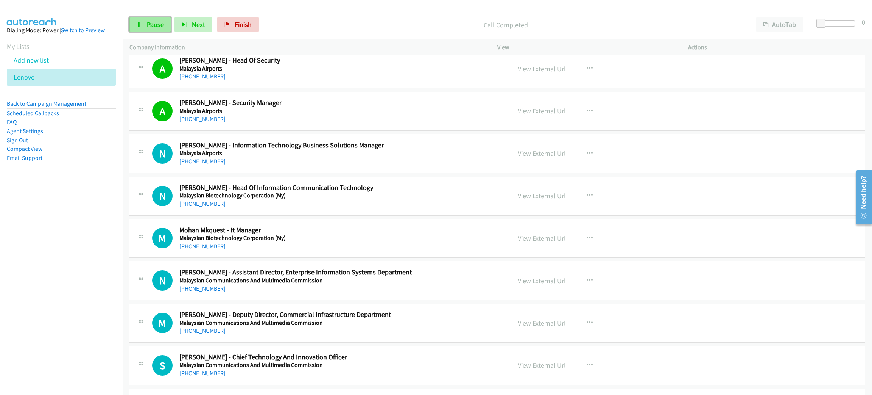
click at [159, 20] on span "Pause" at bounding box center [155, 24] width 17 height 9
click at [162, 23] on span "Start Calls" at bounding box center [162, 24] width 30 height 9
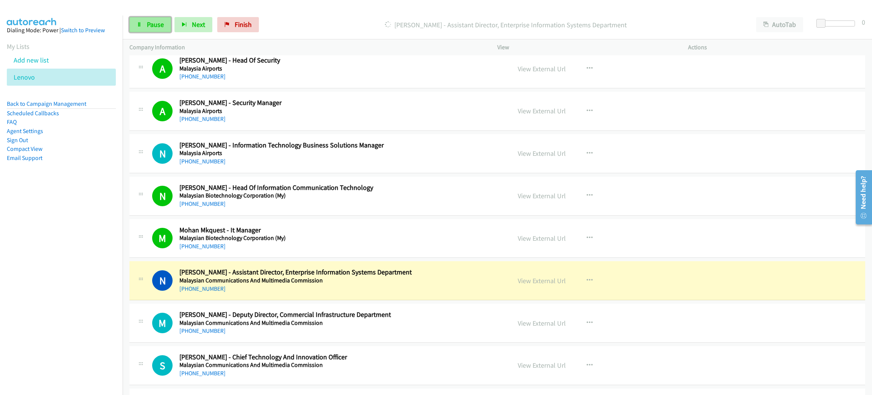
click at [162, 17] on link "Pause" at bounding box center [150, 24] width 42 height 15
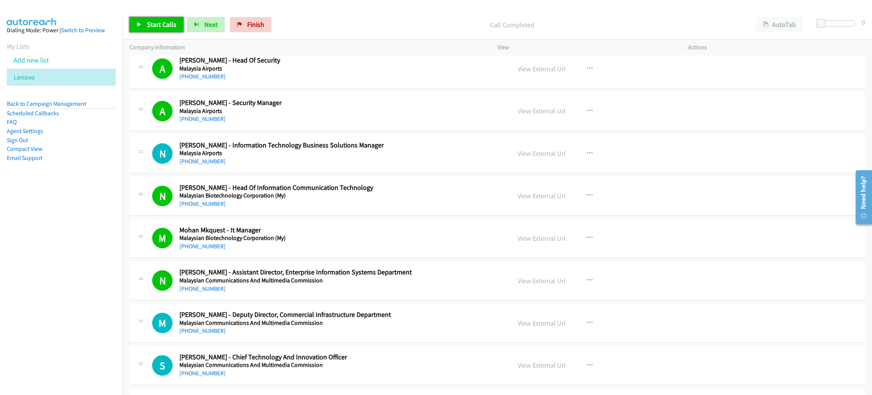
click at [165, 25] on span "Start Calls" at bounding box center [162, 24] width 30 height 9
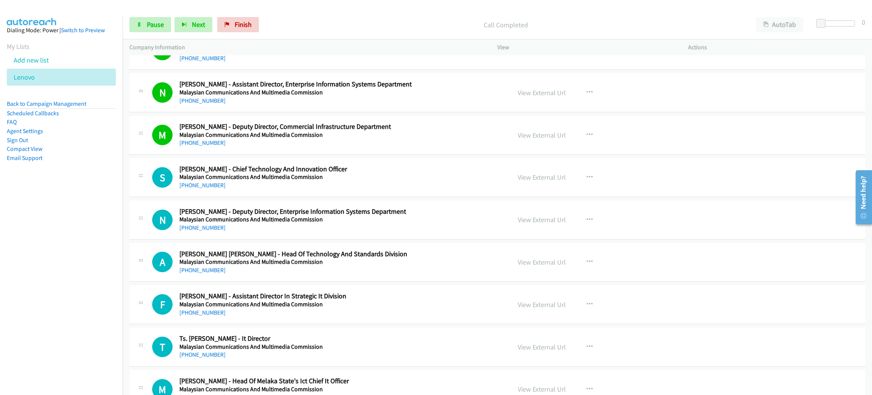
scroll to position [5508, 0]
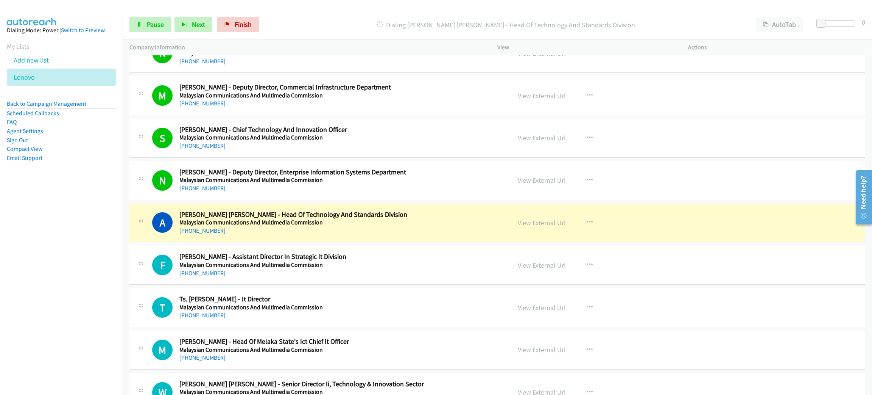
click at [391, 226] on h5 "Malaysian Communications And Multimedia Commission" at bounding box center [339, 222] width 321 height 8
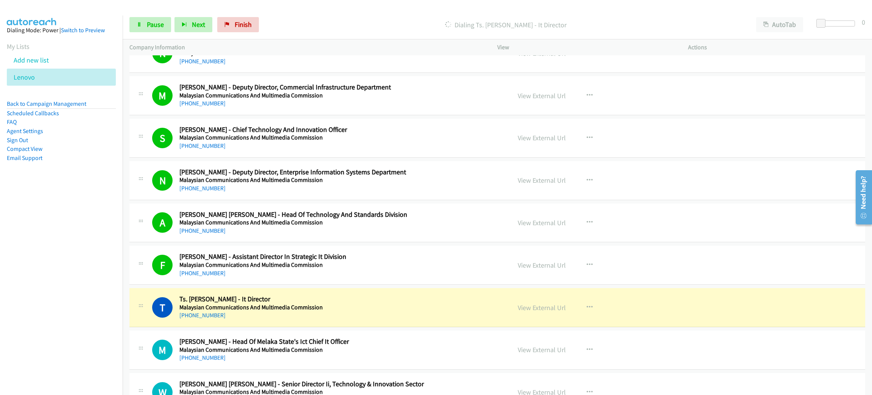
click at [530, 312] on link "View External Url" at bounding box center [542, 307] width 48 height 9
click at [161, 30] on link "Pause" at bounding box center [150, 24] width 42 height 15
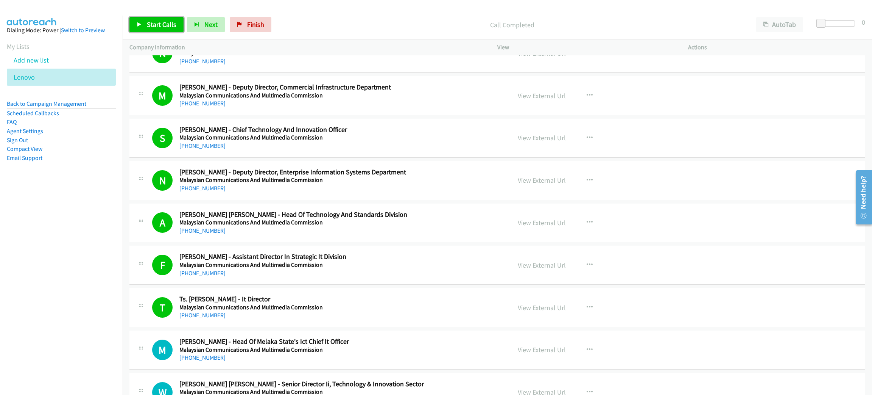
click at [165, 29] on link "Start Calls" at bounding box center [156, 24] width 54 height 15
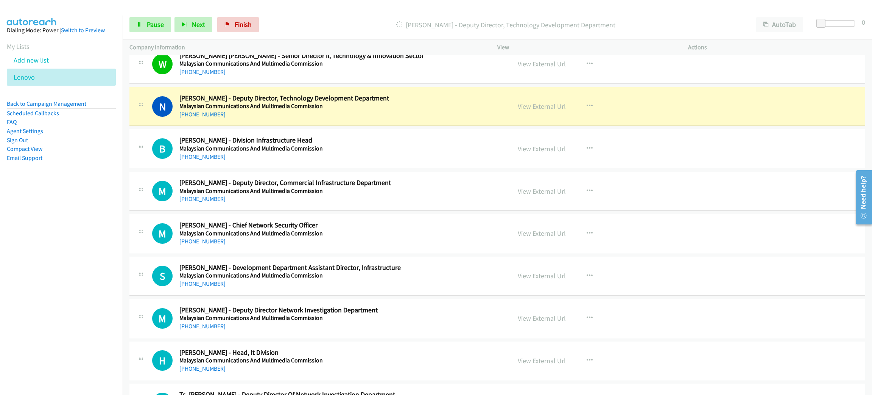
scroll to position [5849, 0]
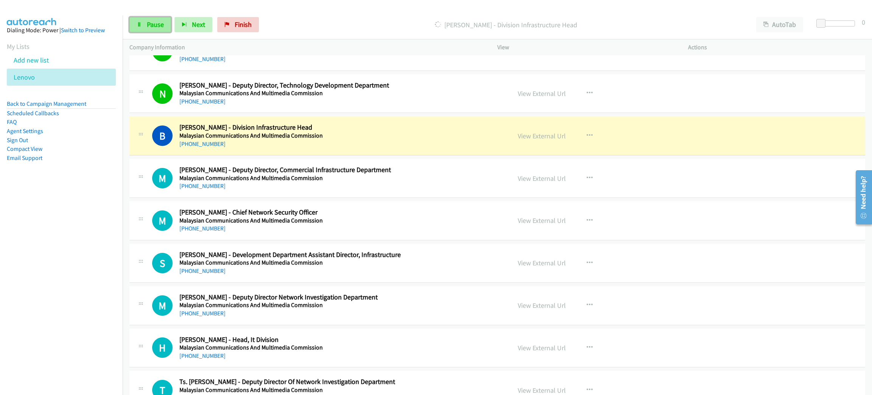
click at [156, 25] on span "Pause" at bounding box center [155, 24] width 17 height 9
click at [550, 140] on link "View External Url" at bounding box center [542, 135] width 48 height 9
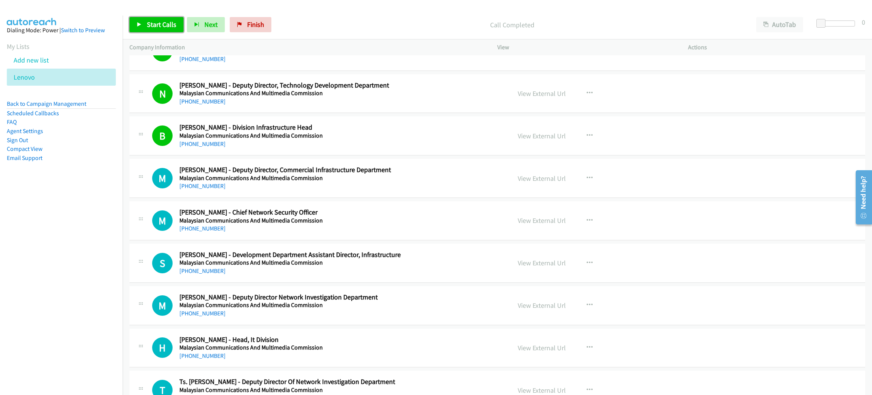
click at [174, 24] on span "Start Calls" at bounding box center [162, 24] width 30 height 9
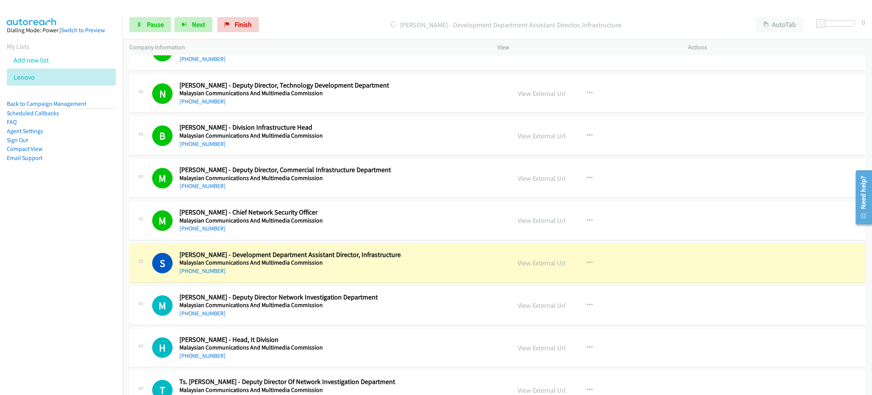
click at [360, 275] on div "[PHONE_NUMBER]" at bounding box center [339, 270] width 321 height 9
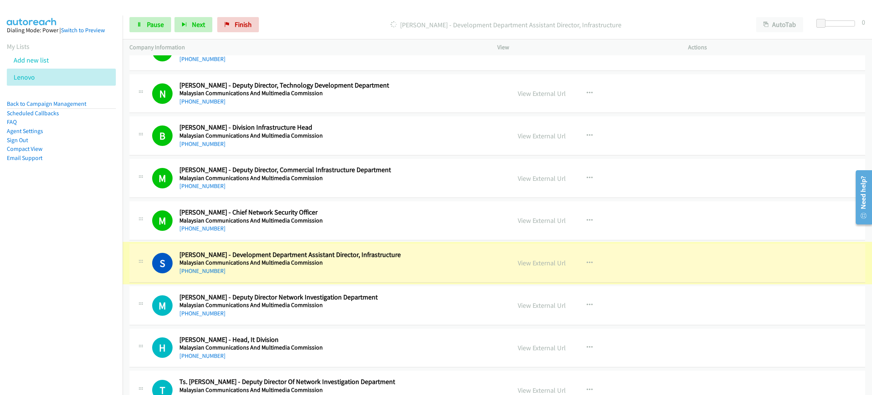
click at [526, 267] on link "View External Url" at bounding box center [542, 262] width 48 height 9
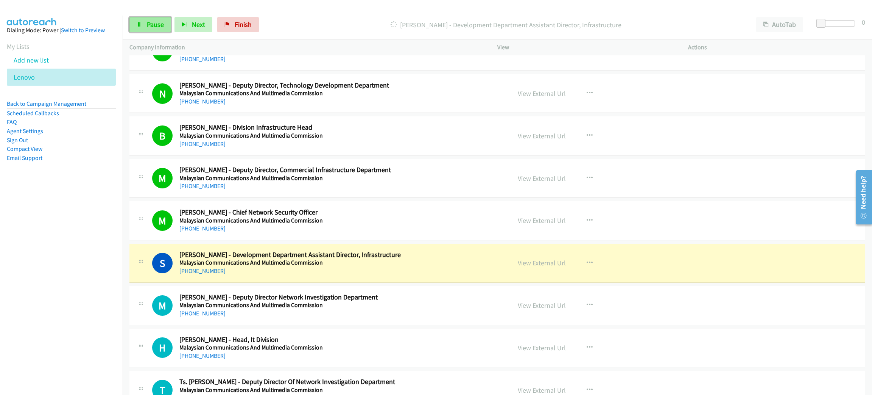
click at [156, 20] on span "Pause" at bounding box center [155, 24] width 17 height 9
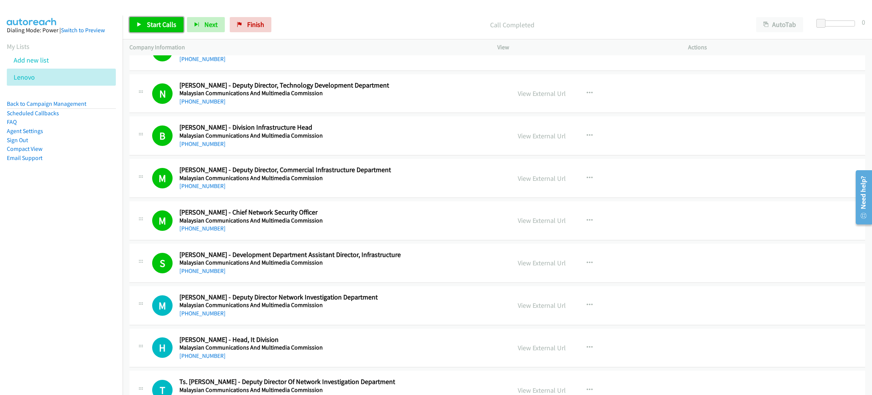
click at [163, 19] on link "Start Calls" at bounding box center [156, 24] width 54 height 15
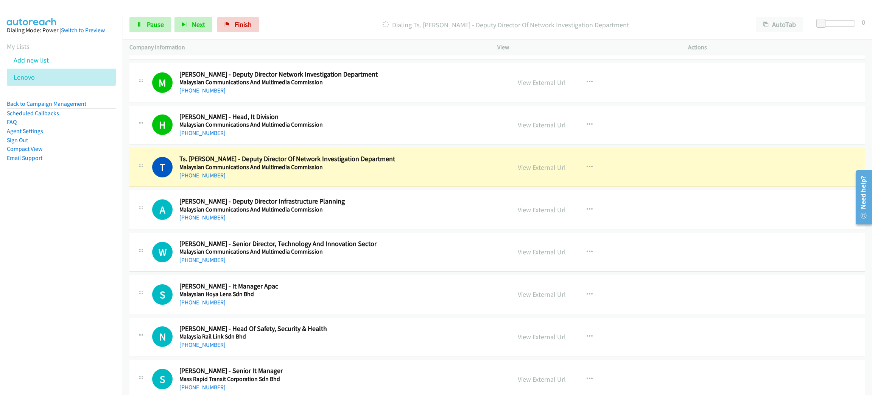
scroll to position [6076, 0]
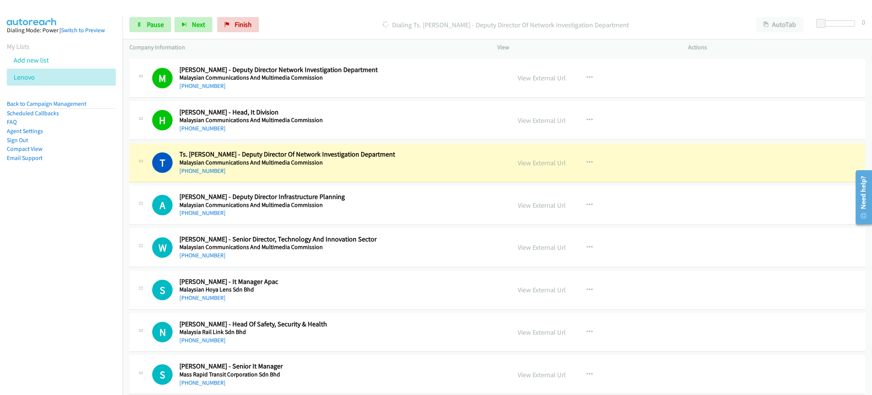
click at [366, 166] on h5 "Malaysian Communications And Multimedia Commission" at bounding box center [339, 163] width 321 height 8
click at [530, 167] on link "View External Url" at bounding box center [542, 162] width 48 height 9
click at [154, 20] on span "Pause" at bounding box center [155, 24] width 17 height 9
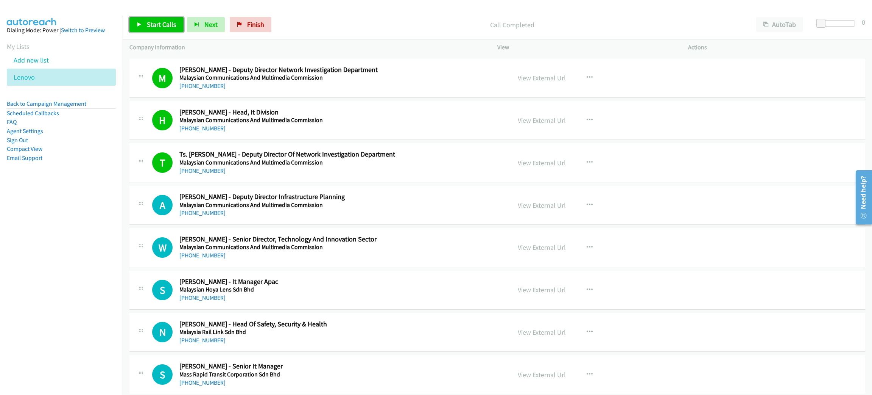
click at [153, 23] on span "Start Calls" at bounding box center [162, 24] width 30 height 9
click at [159, 22] on span "Pause" at bounding box center [155, 24] width 17 height 9
click at [158, 19] on link "Start Calls" at bounding box center [156, 24] width 54 height 15
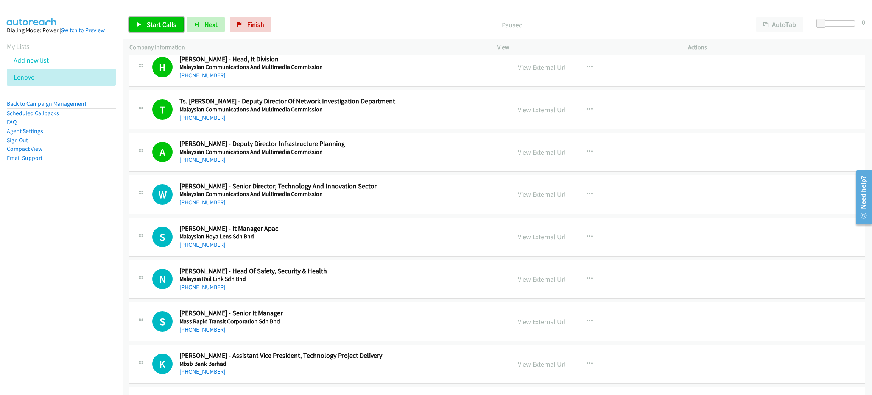
scroll to position [6133, 0]
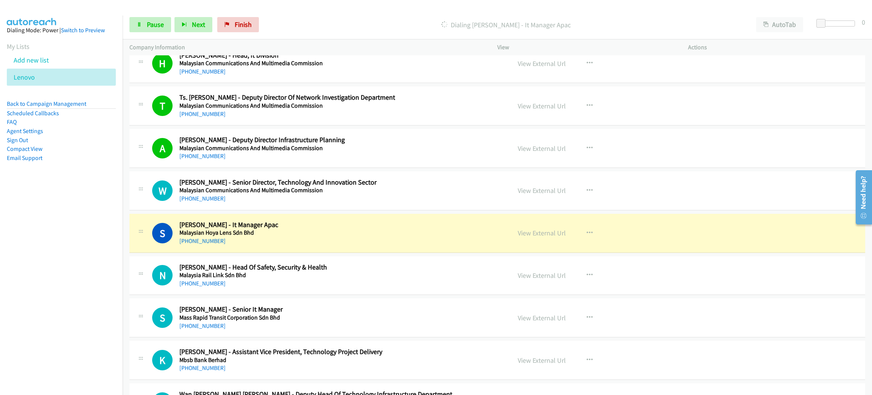
click at [53, 251] on nav "Dialing Mode: Power | Switch to Preview My Lists Add new list [GEOGRAPHIC_DATA]…" at bounding box center [61, 213] width 123 height 395
click at [148, 22] on span "Pause" at bounding box center [155, 24] width 17 height 9
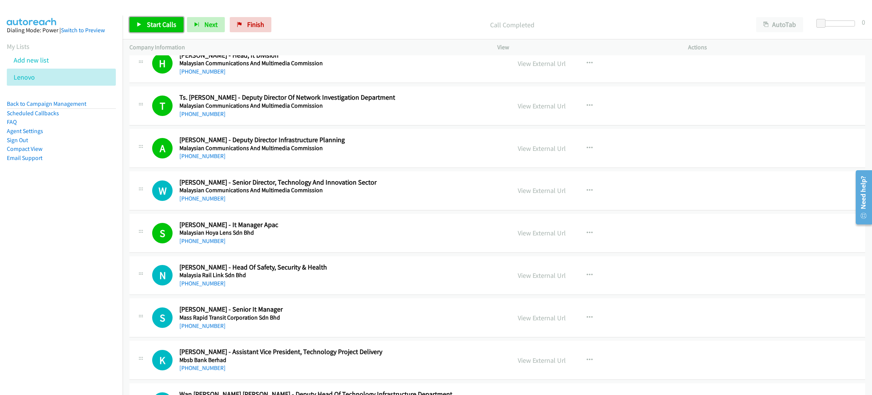
click at [131, 18] on link "Start Calls" at bounding box center [156, 24] width 54 height 15
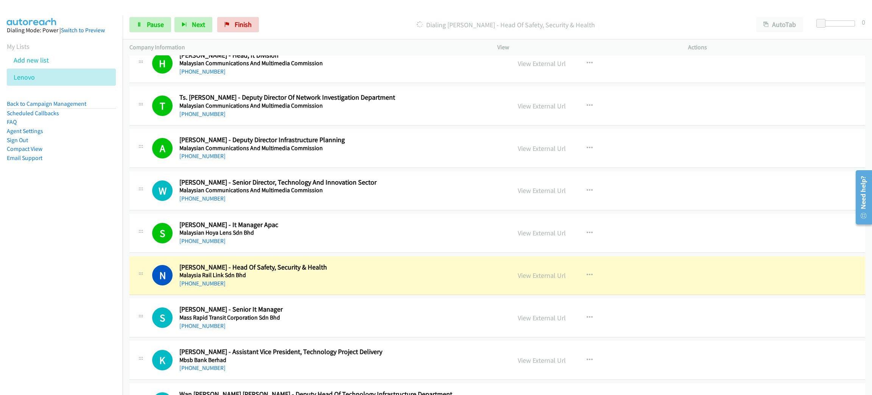
drag, startPoint x: 344, startPoint y: 276, endPoint x: 349, endPoint y: 265, distance: 12.4
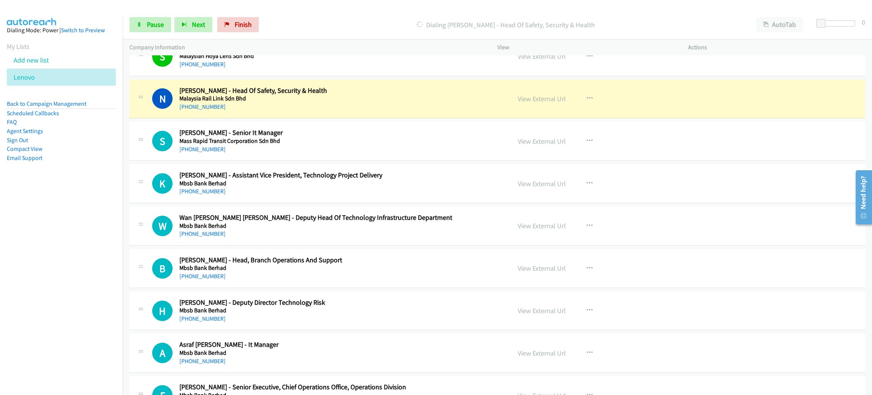
scroll to position [6304, 0]
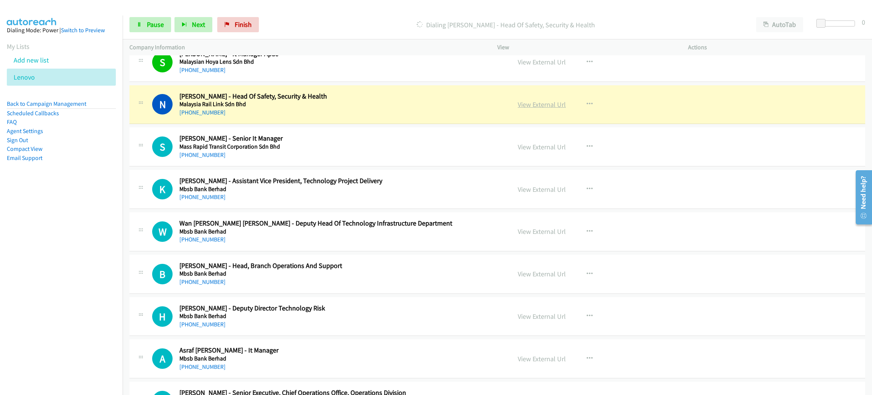
click at [542, 109] on link "View External Url" at bounding box center [542, 104] width 48 height 9
click at [161, 22] on span "Pause" at bounding box center [155, 24] width 17 height 9
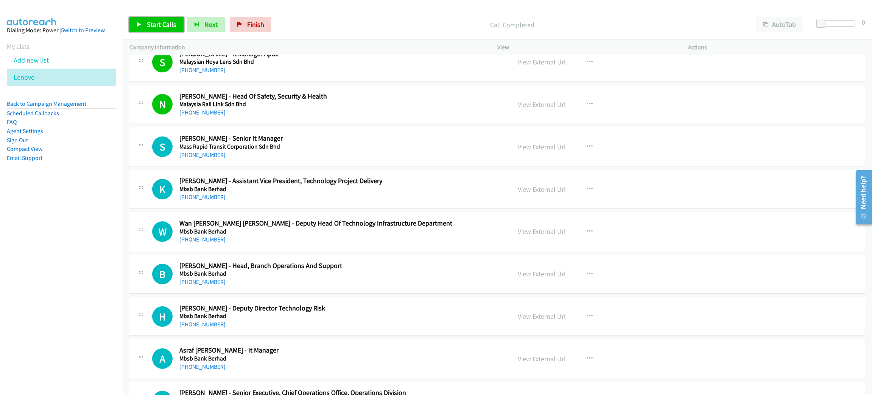
click at [159, 19] on link "Start Calls" at bounding box center [156, 24] width 54 height 15
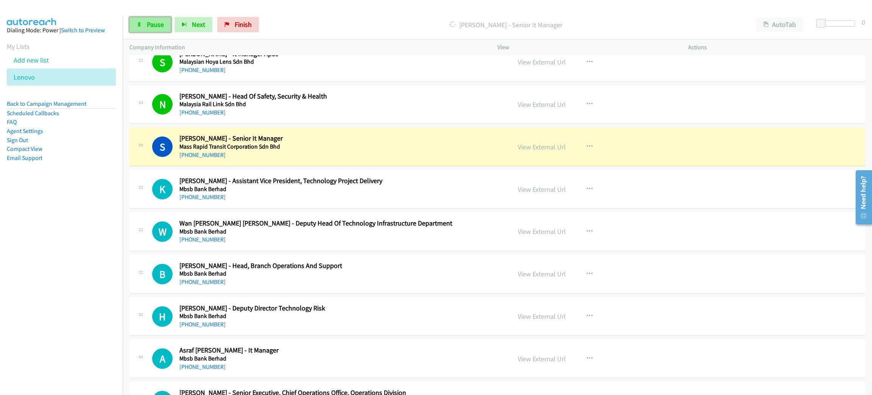
click at [155, 22] on span "Pause" at bounding box center [155, 24] width 17 height 9
click at [549, 151] on link "View External Url" at bounding box center [542, 146] width 48 height 9
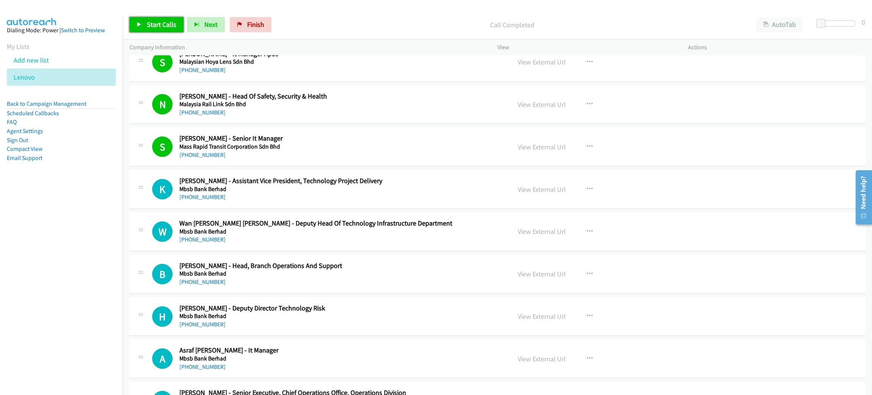
click at [167, 26] on span "Start Calls" at bounding box center [162, 24] width 30 height 9
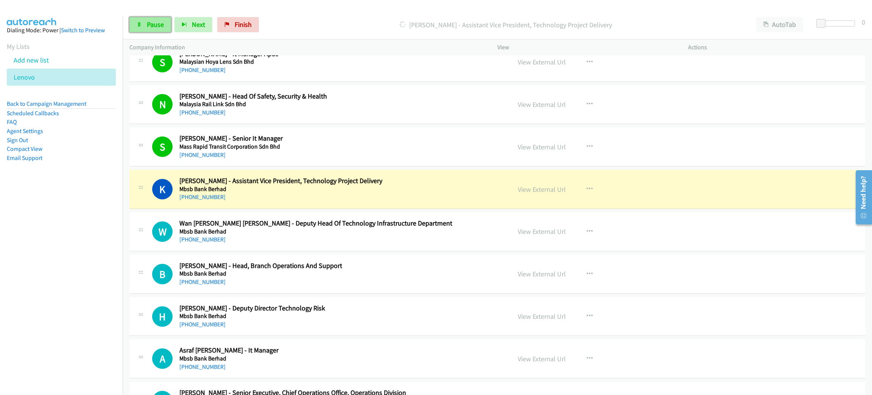
click at [159, 27] on span "Pause" at bounding box center [155, 24] width 17 height 9
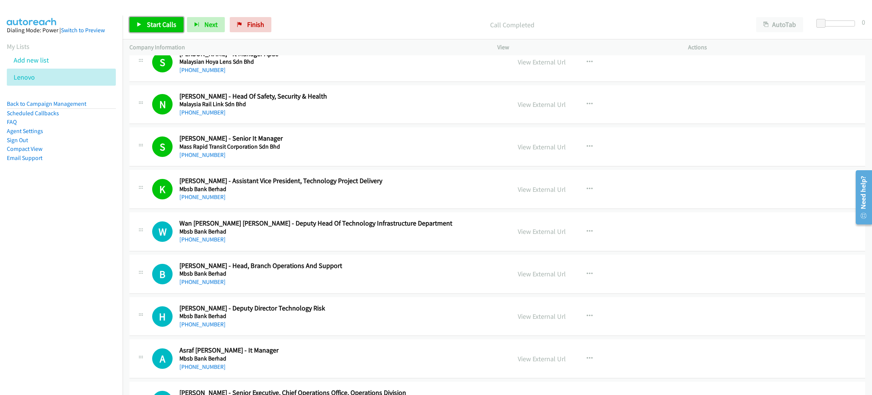
click at [150, 17] on link "Start Calls" at bounding box center [156, 24] width 54 height 15
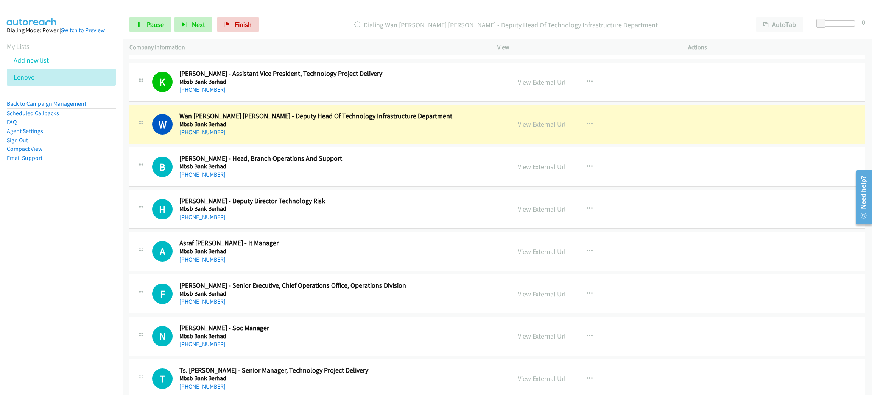
scroll to position [6418, 0]
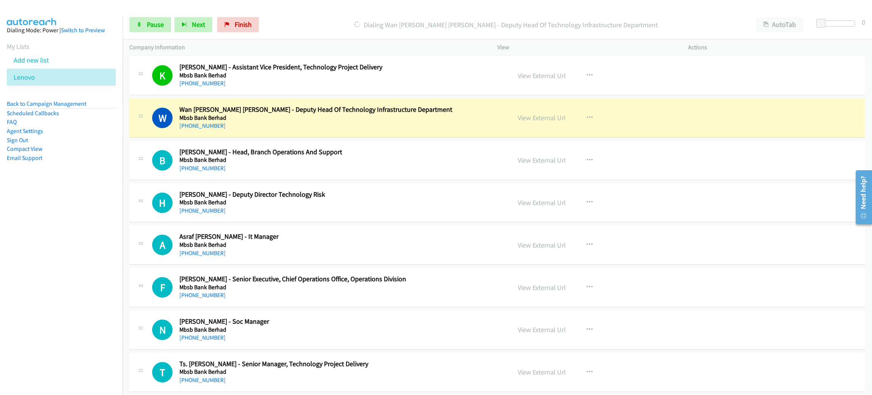
click at [297, 130] on div "[PHONE_NUMBER]" at bounding box center [339, 125] width 321 height 9
click at [150, 27] on span "Pause" at bounding box center [155, 24] width 17 height 9
click at [538, 122] on link "View External Url" at bounding box center [542, 117] width 48 height 9
